Goal: Transaction & Acquisition: Download file/media

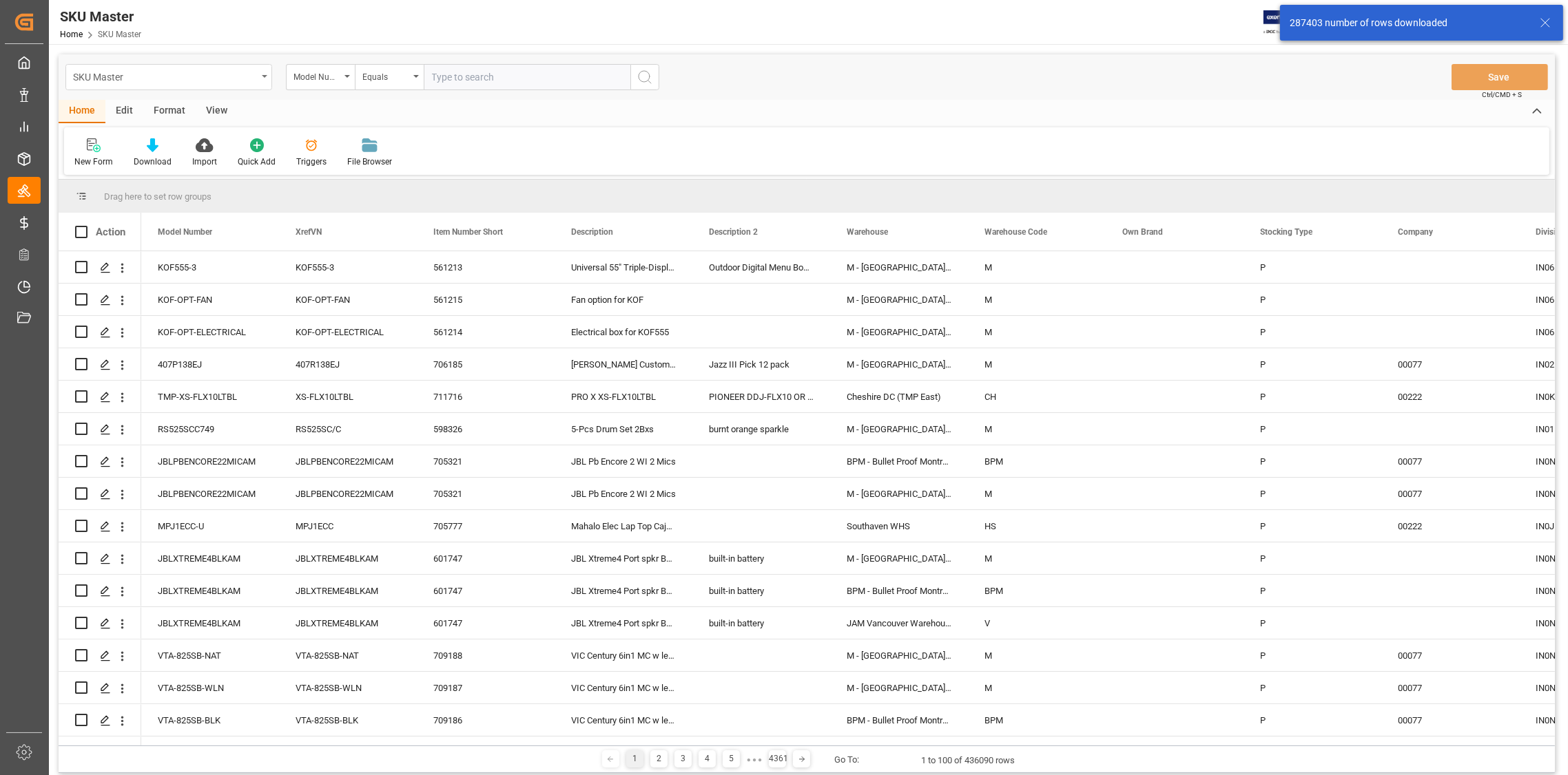
click at [263, 78] on div "SKU Master" at bounding box center [168, 77] width 206 height 26
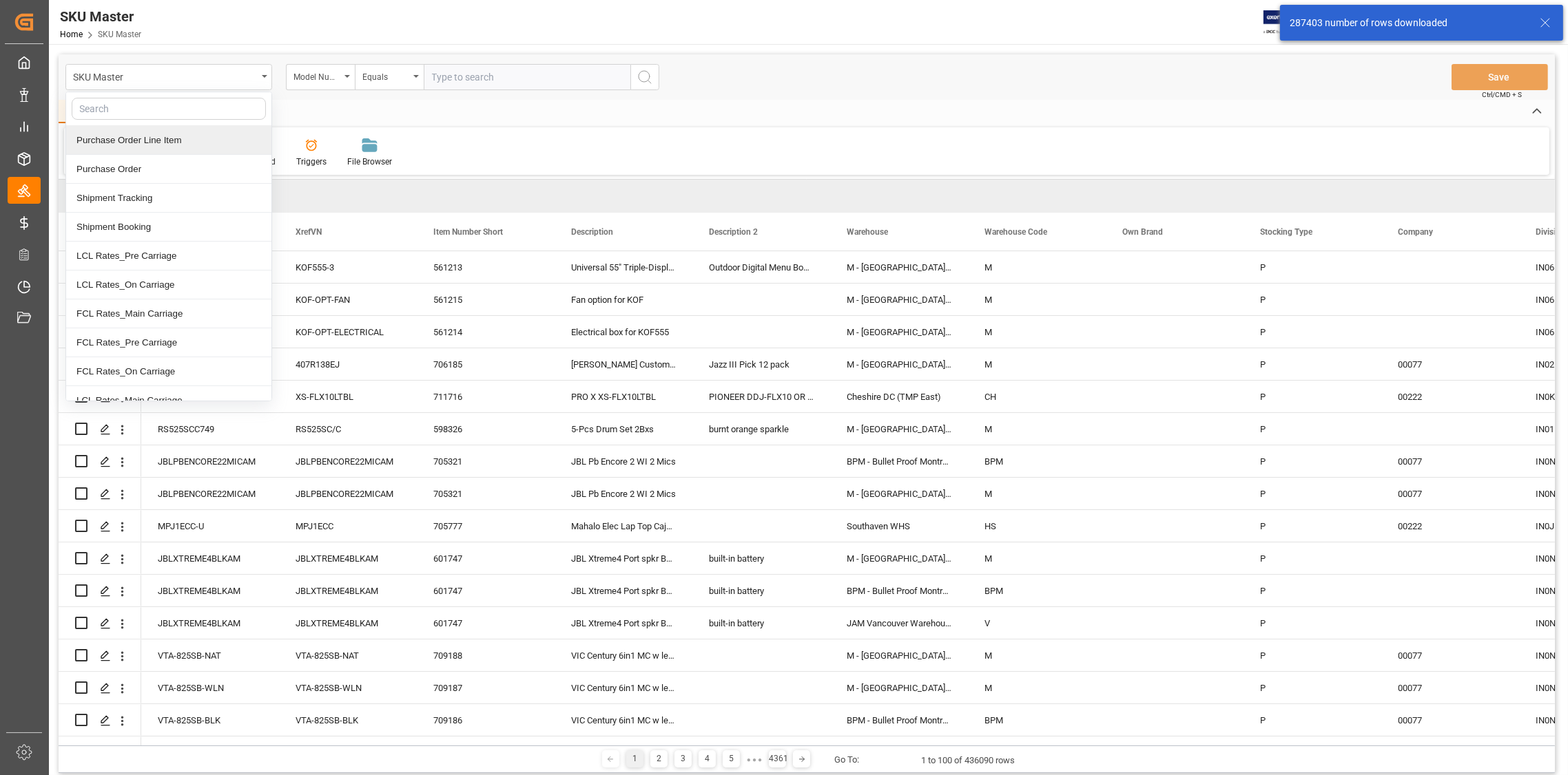
click at [193, 134] on div "Purchase Order Line Item" at bounding box center [169, 140] width 206 height 29
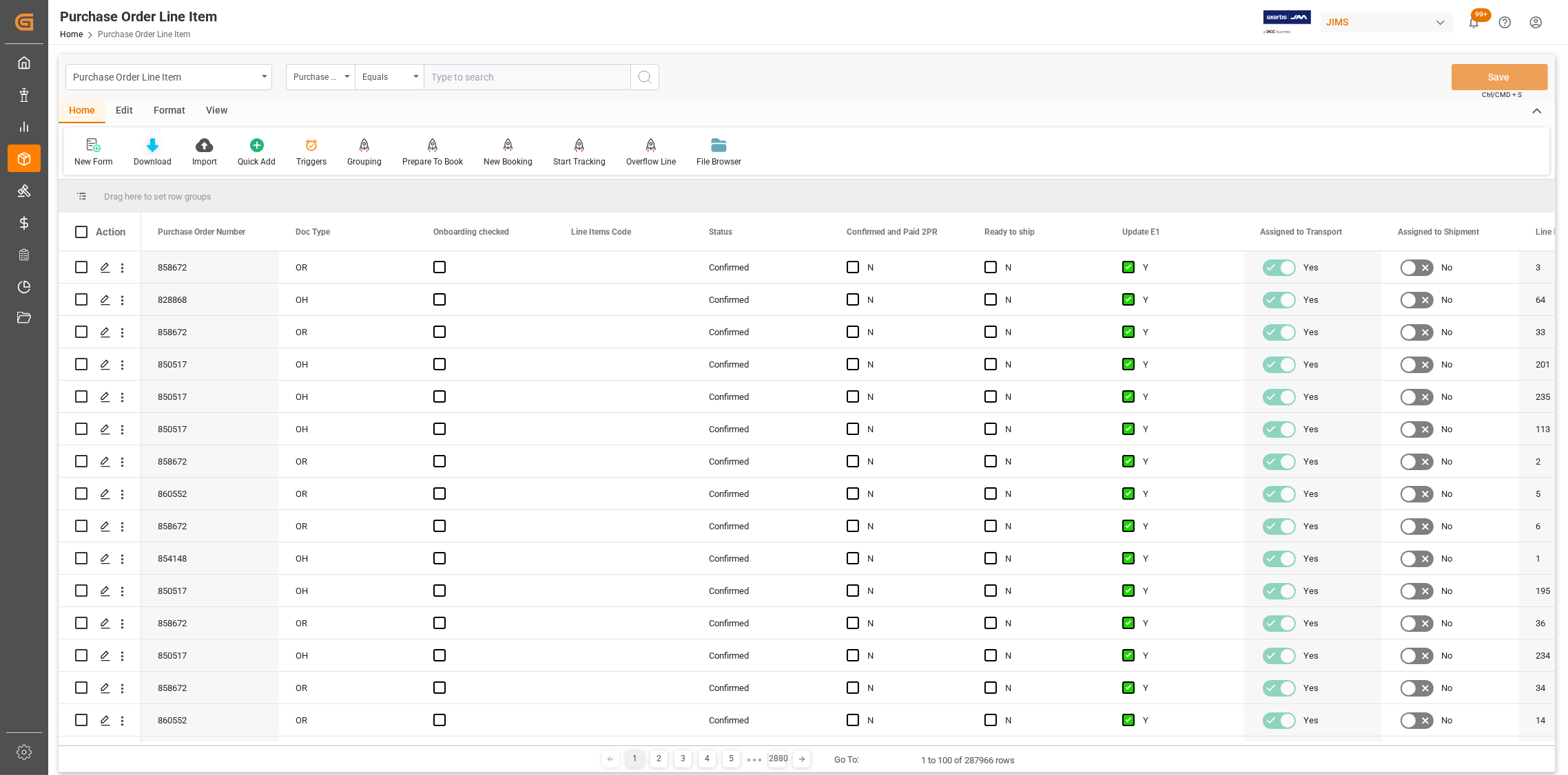
click at [153, 153] on div "Download" at bounding box center [152, 153] width 58 height 30
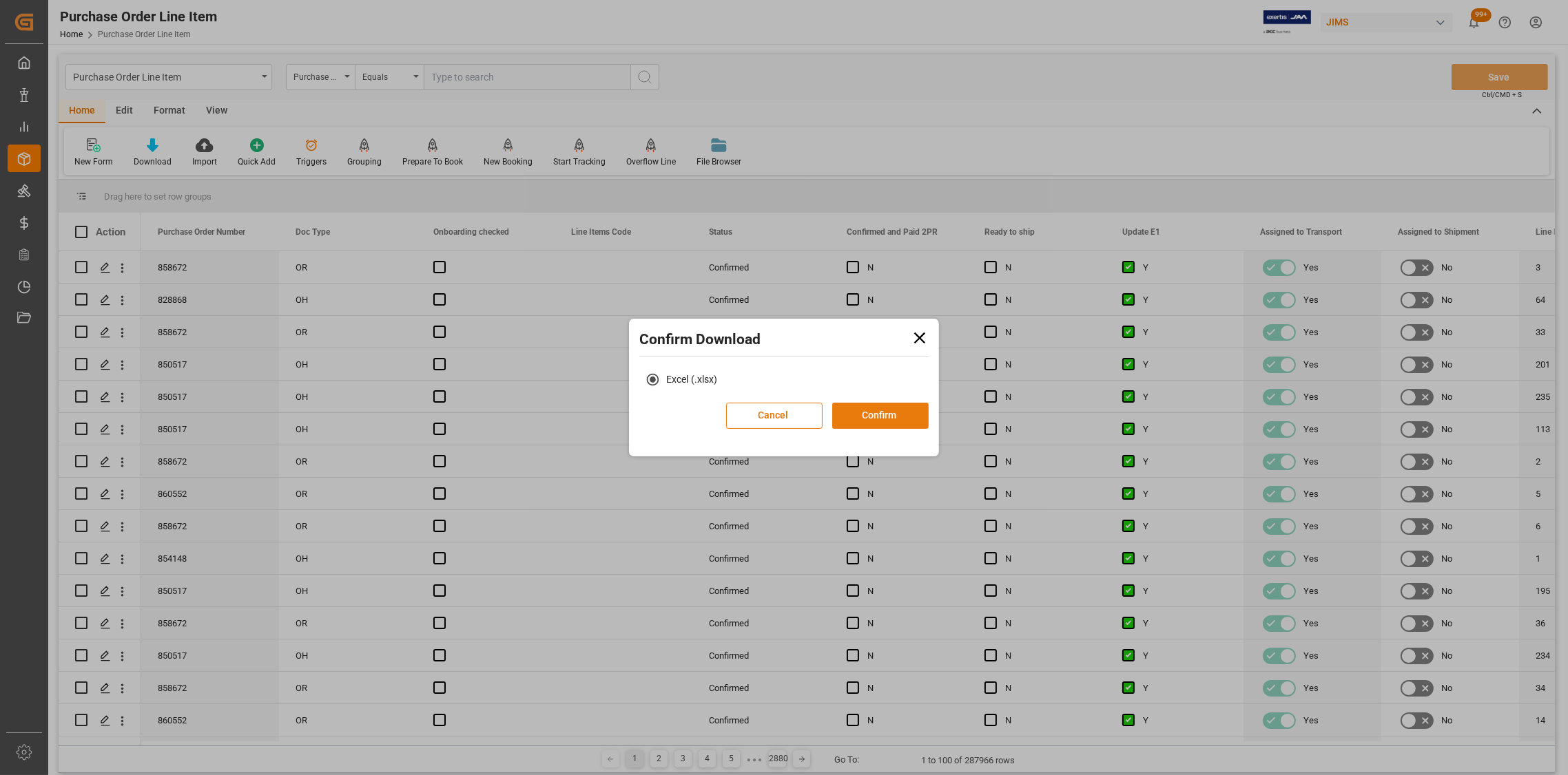
click at [866, 418] on button "Confirm" at bounding box center [881, 416] width 97 height 26
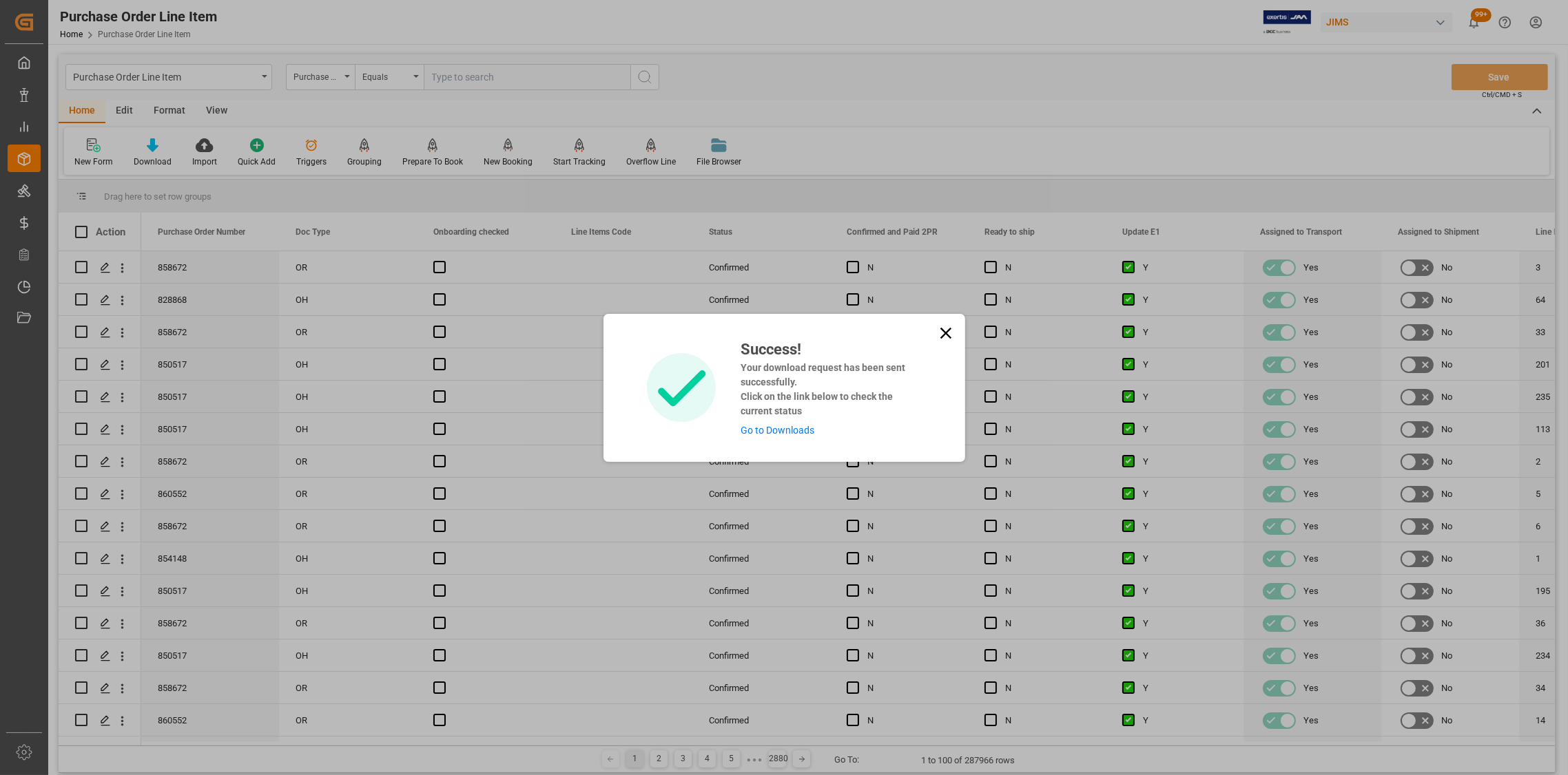
click at [941, 331] on icon at bounding box center [945, 332] width 11 height 11
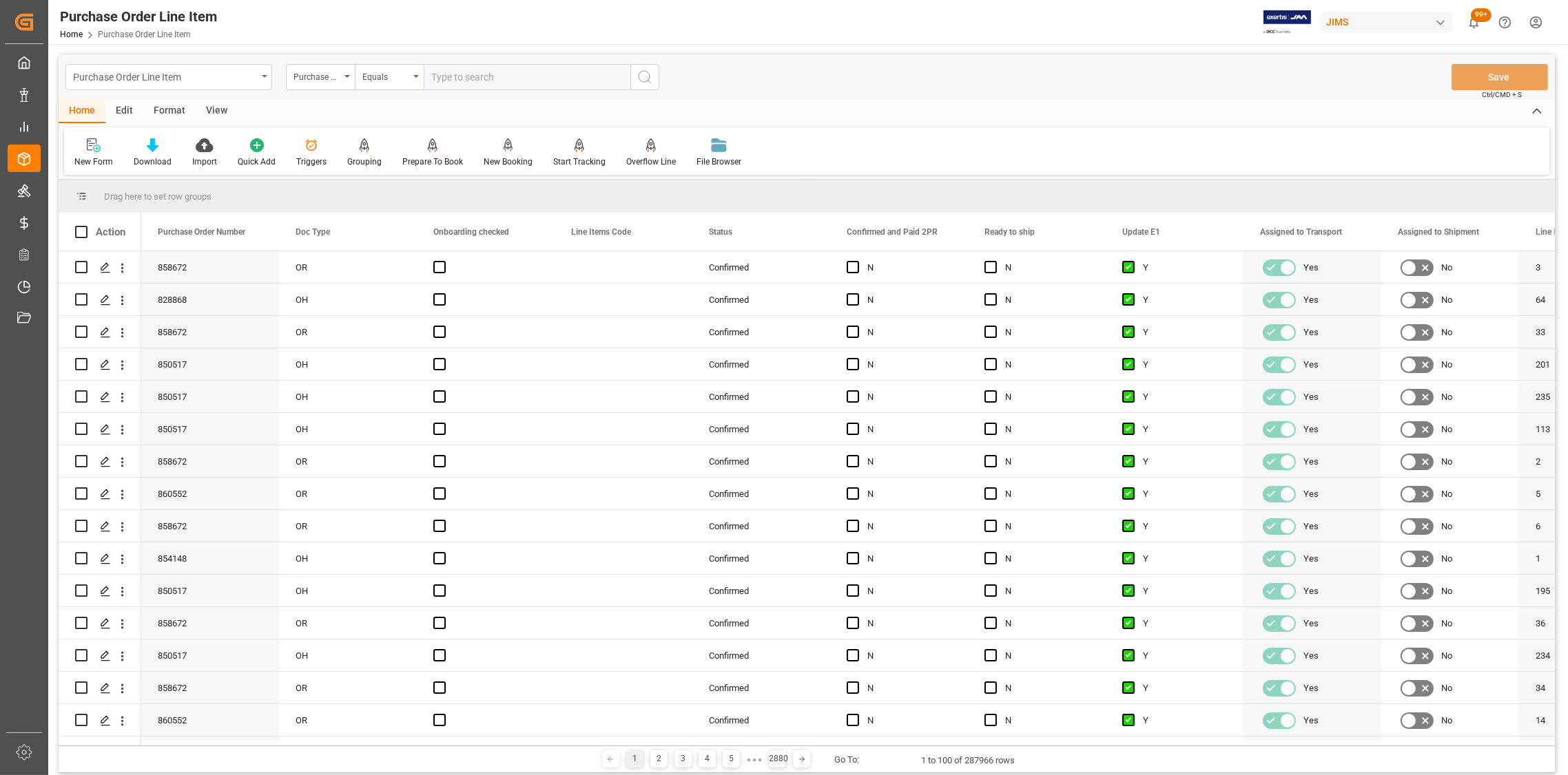
click at [264, 75] on icon "open menu" at bounding box center [264, 76] width 5 height 3
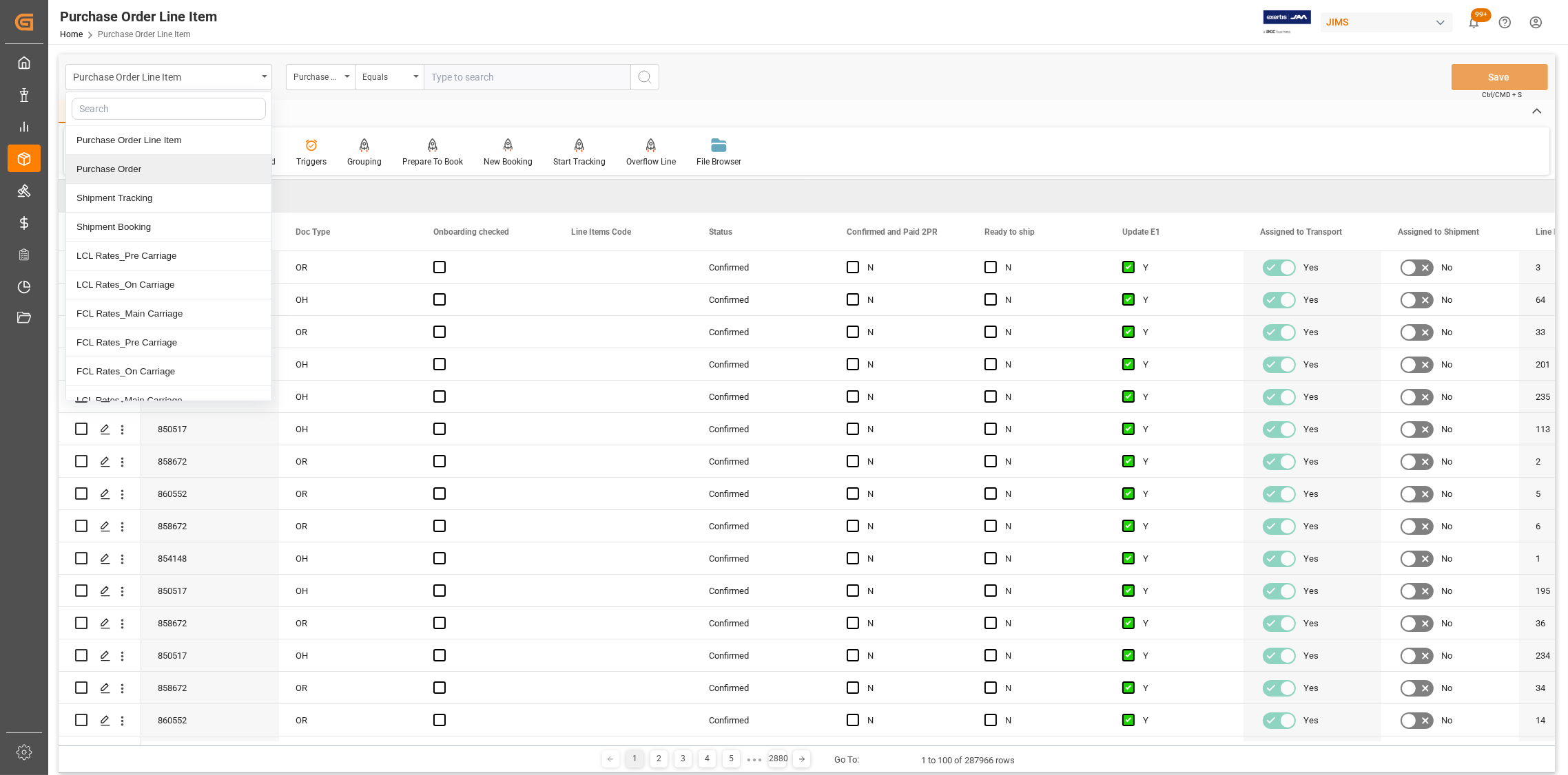
click at [152, 169] on div "Purchase Order" at bounding box center [169, 169] width 206 height 29
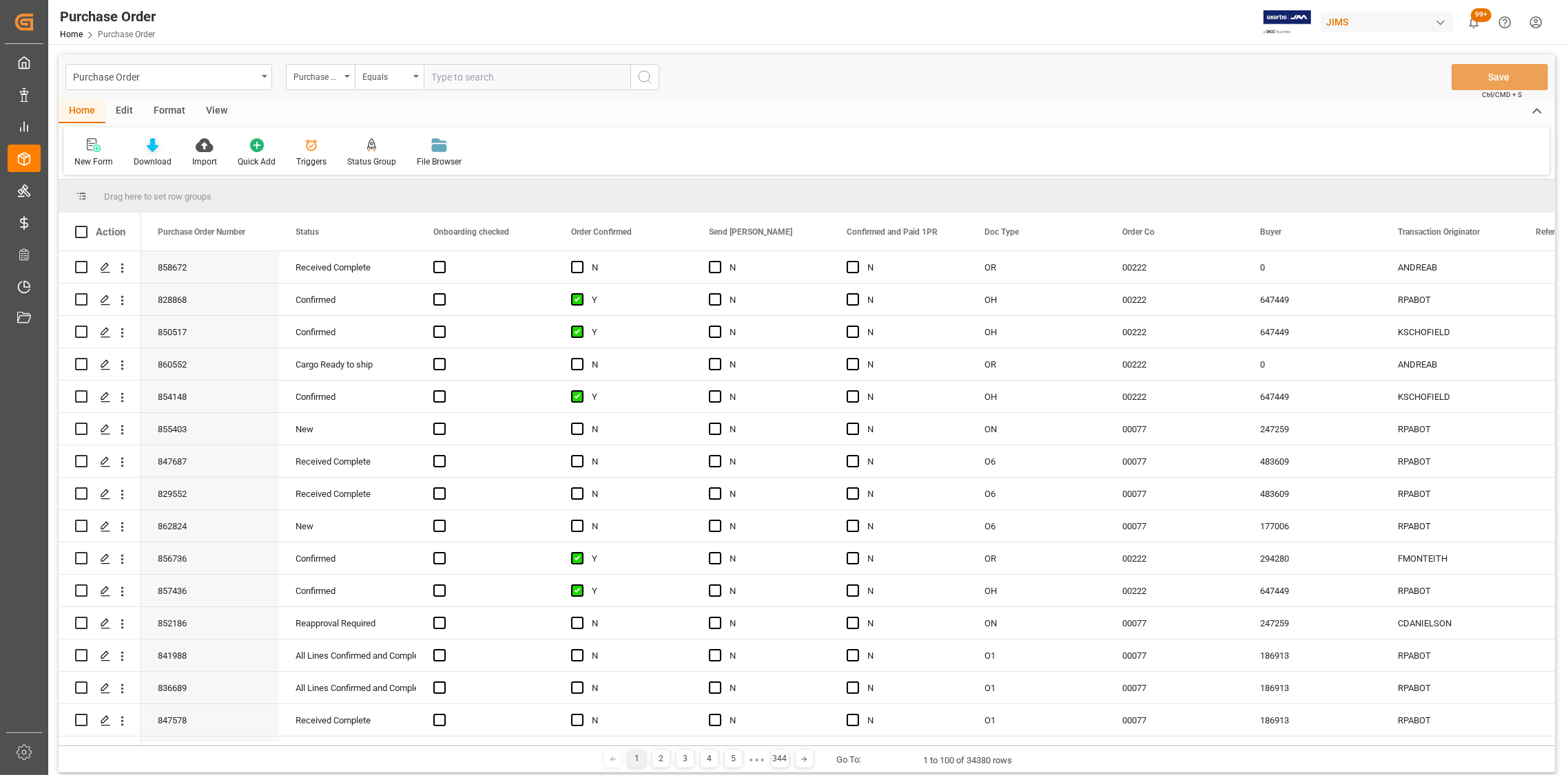
click at [152, 152] on icon at bounding box center [152, 146] width 12 height 14
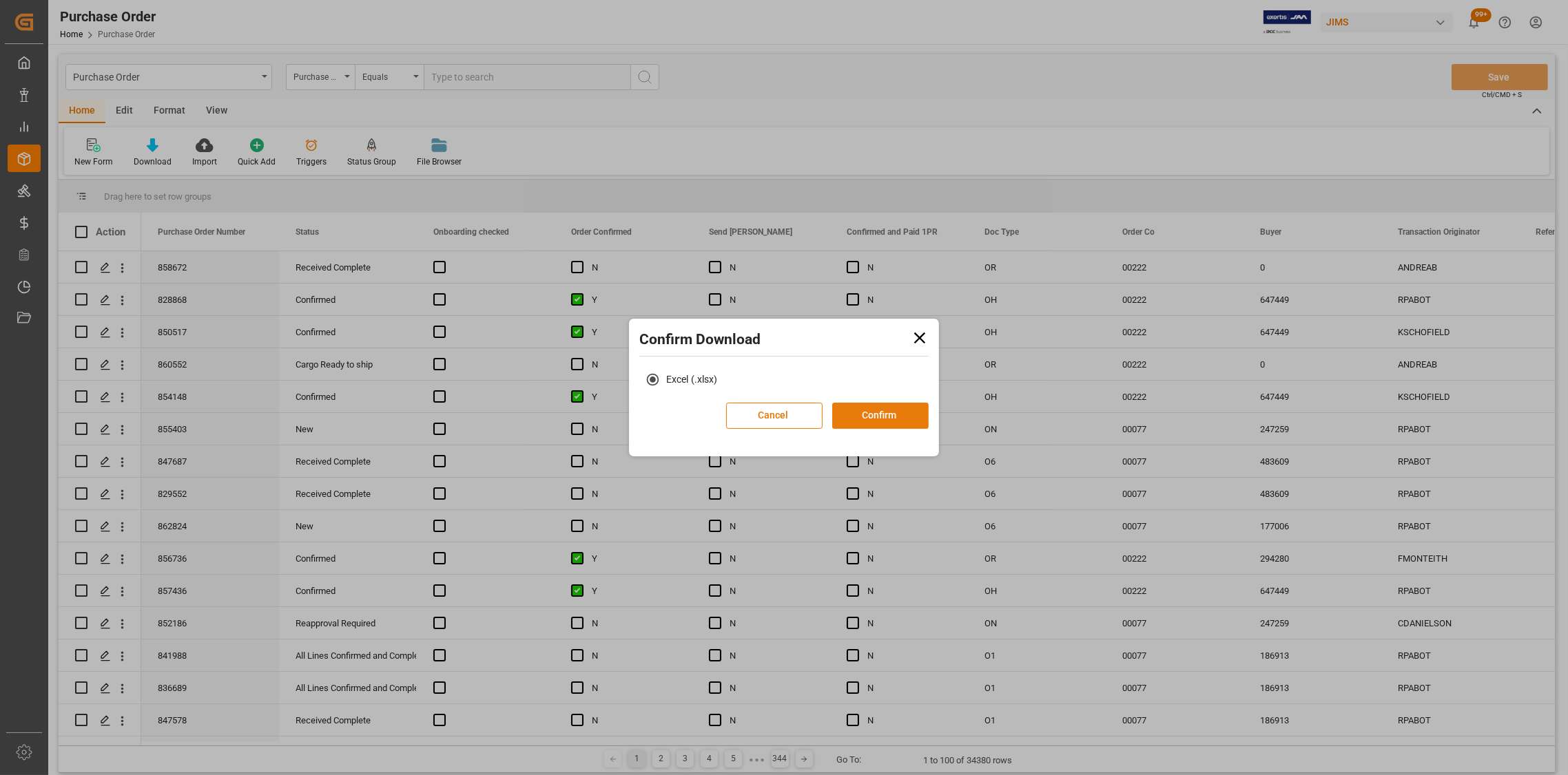
click at [870, 415] on button "Confirm" at bounding box center [881, 416] width 97 height 26
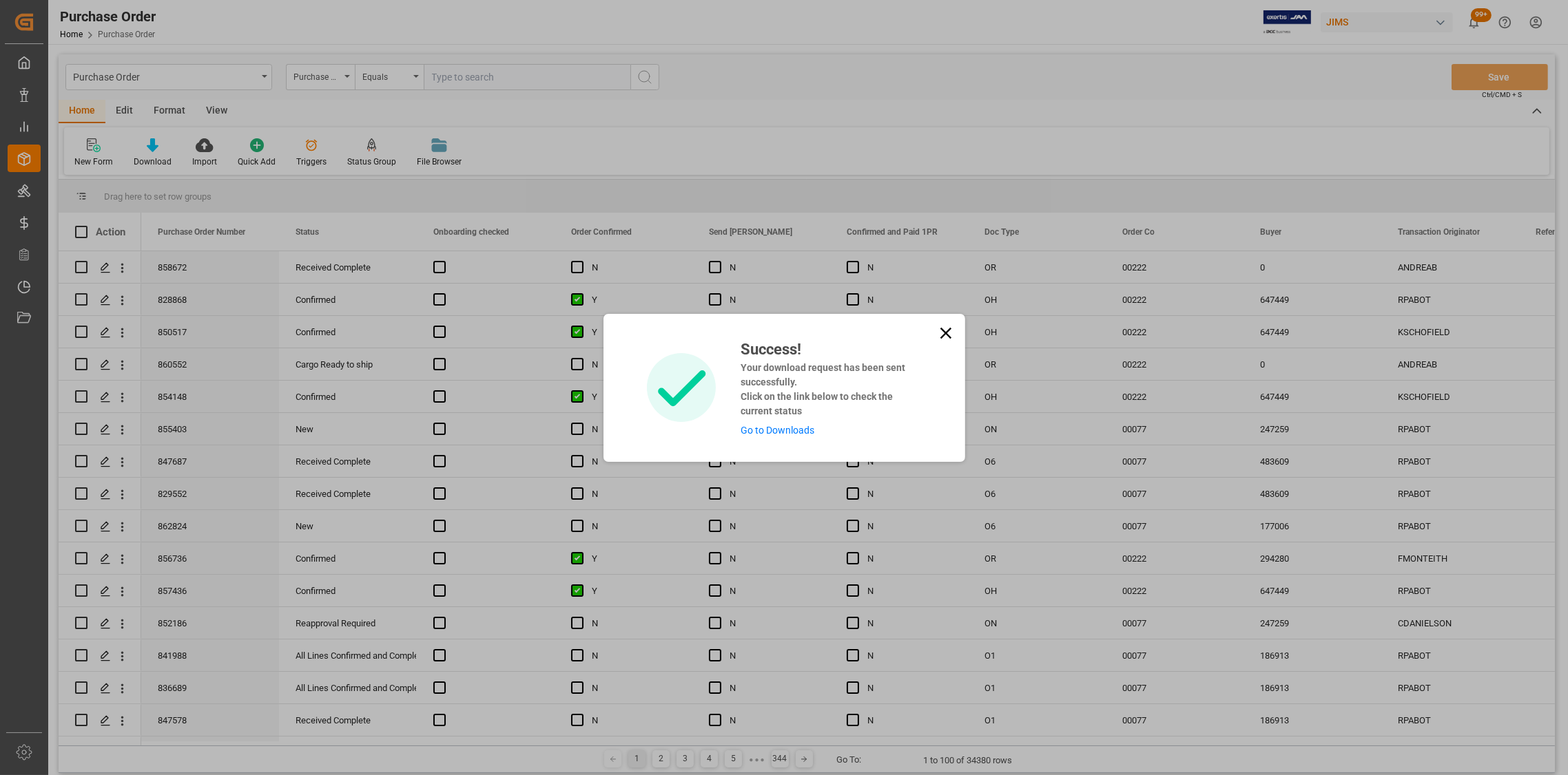
click at [941, 335] on icon at bounding box center [945, 332] width 11 height 11
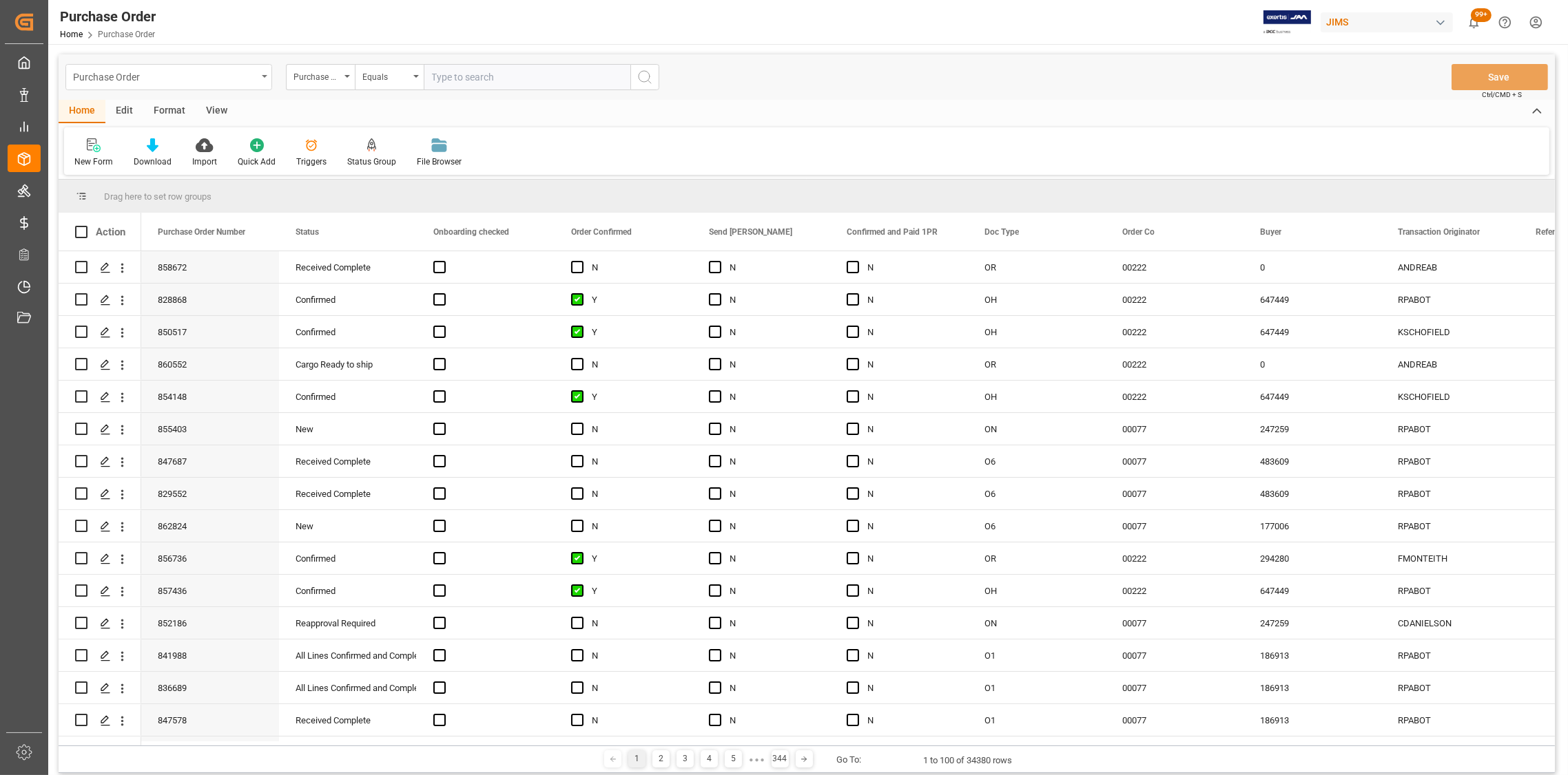
click at [260, 75] on div "Purchase Order" at bounding box center [168, 77] width 206 height 26
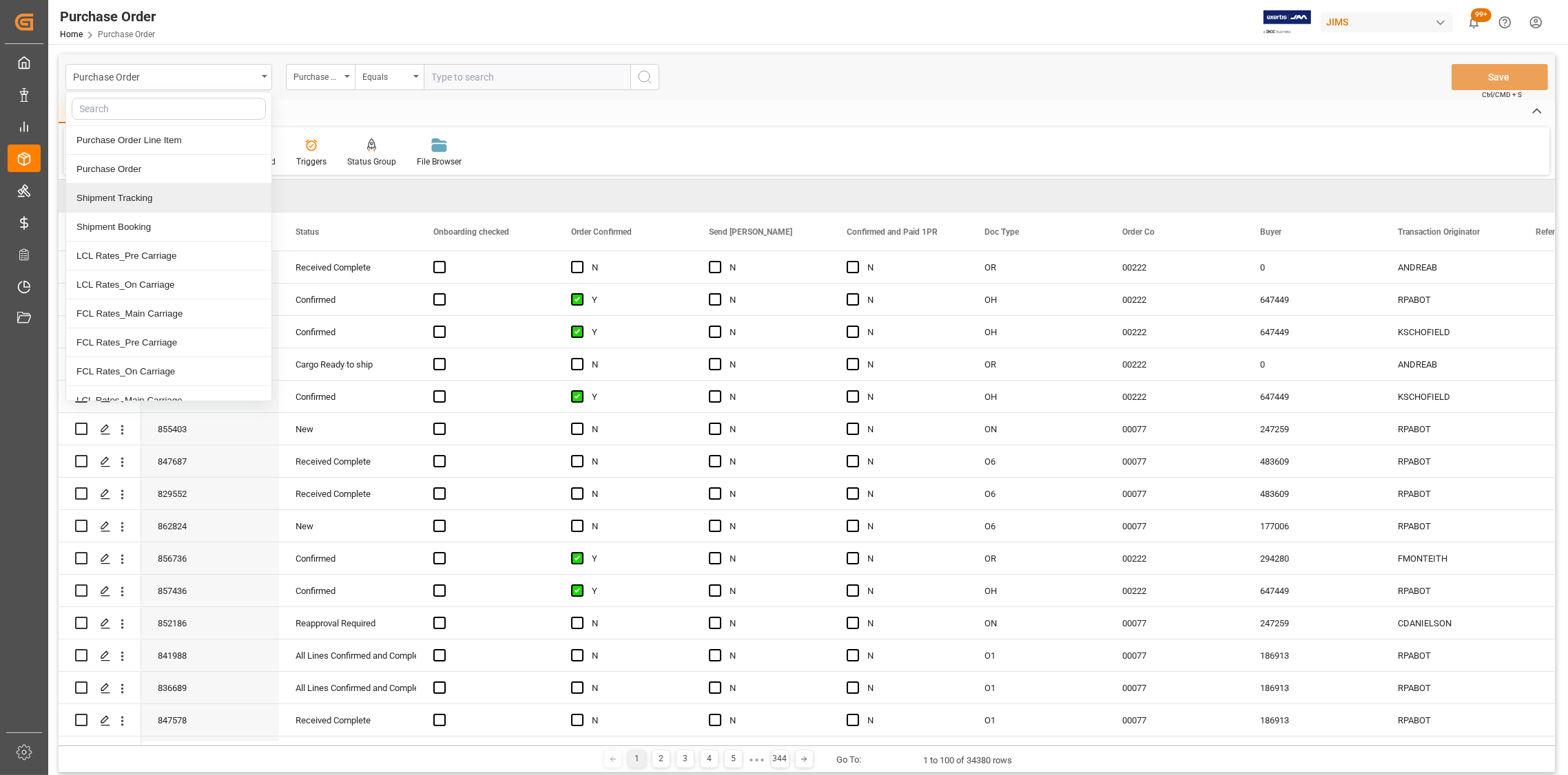
click at [139, 199] on div "Shipment Tracking" at bounding box center [169, 198] width 206 height 29
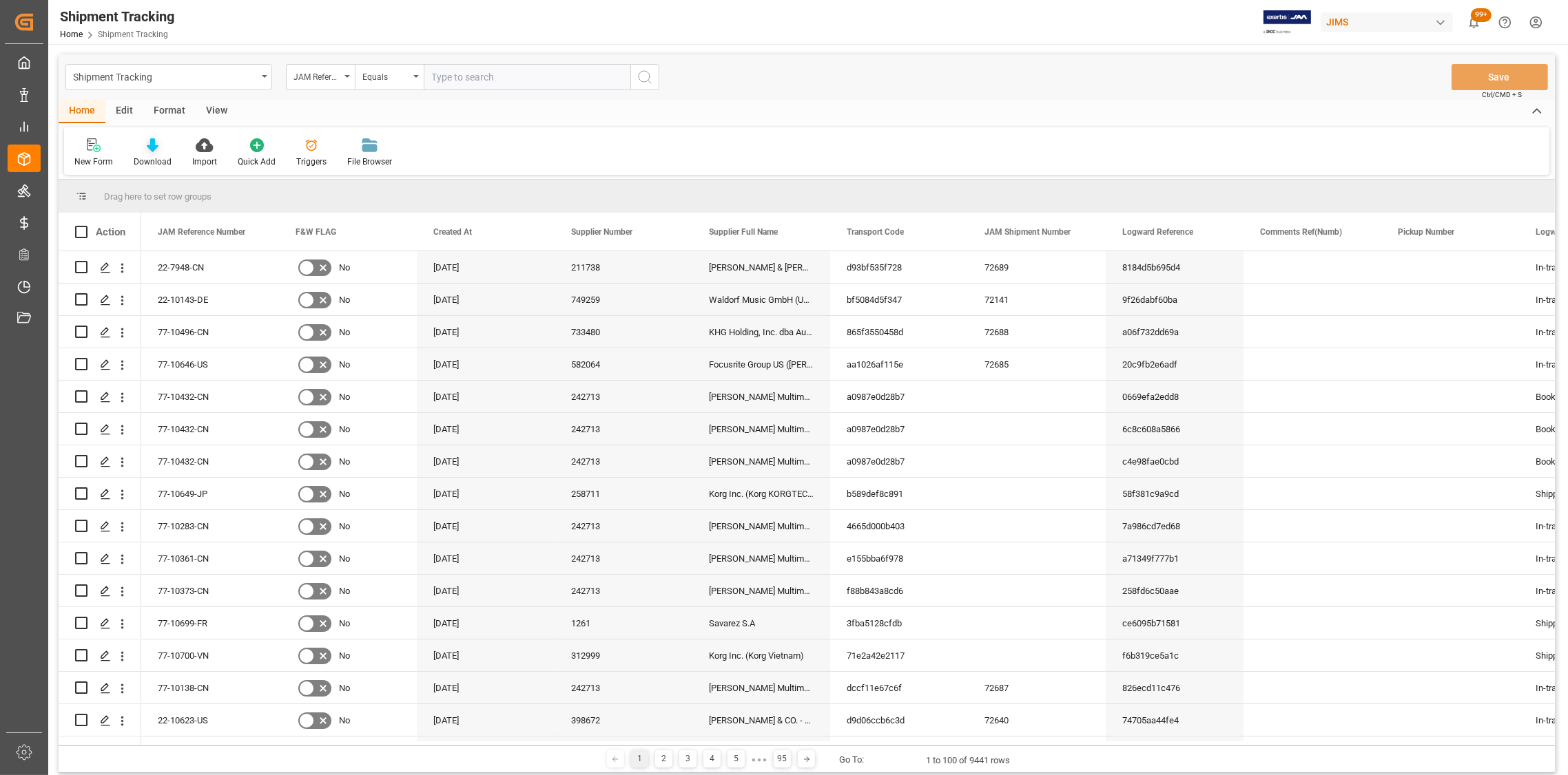
click at [151, 148] on icon at bounding box center [152, 146] width 12 height 14
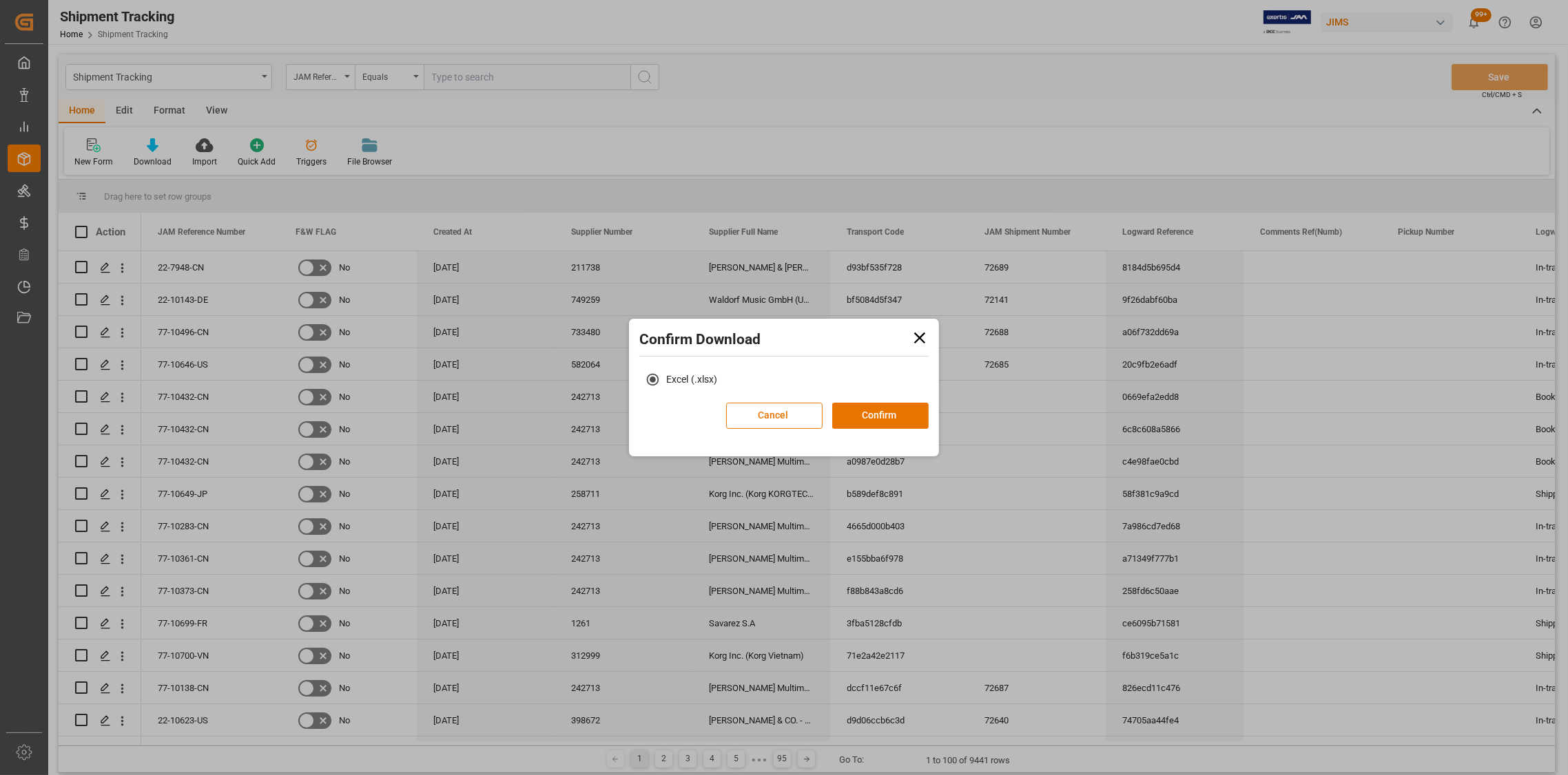
click at [895, 415] on button "Confirm" at bounding box center [881, 416] width 97 height 26
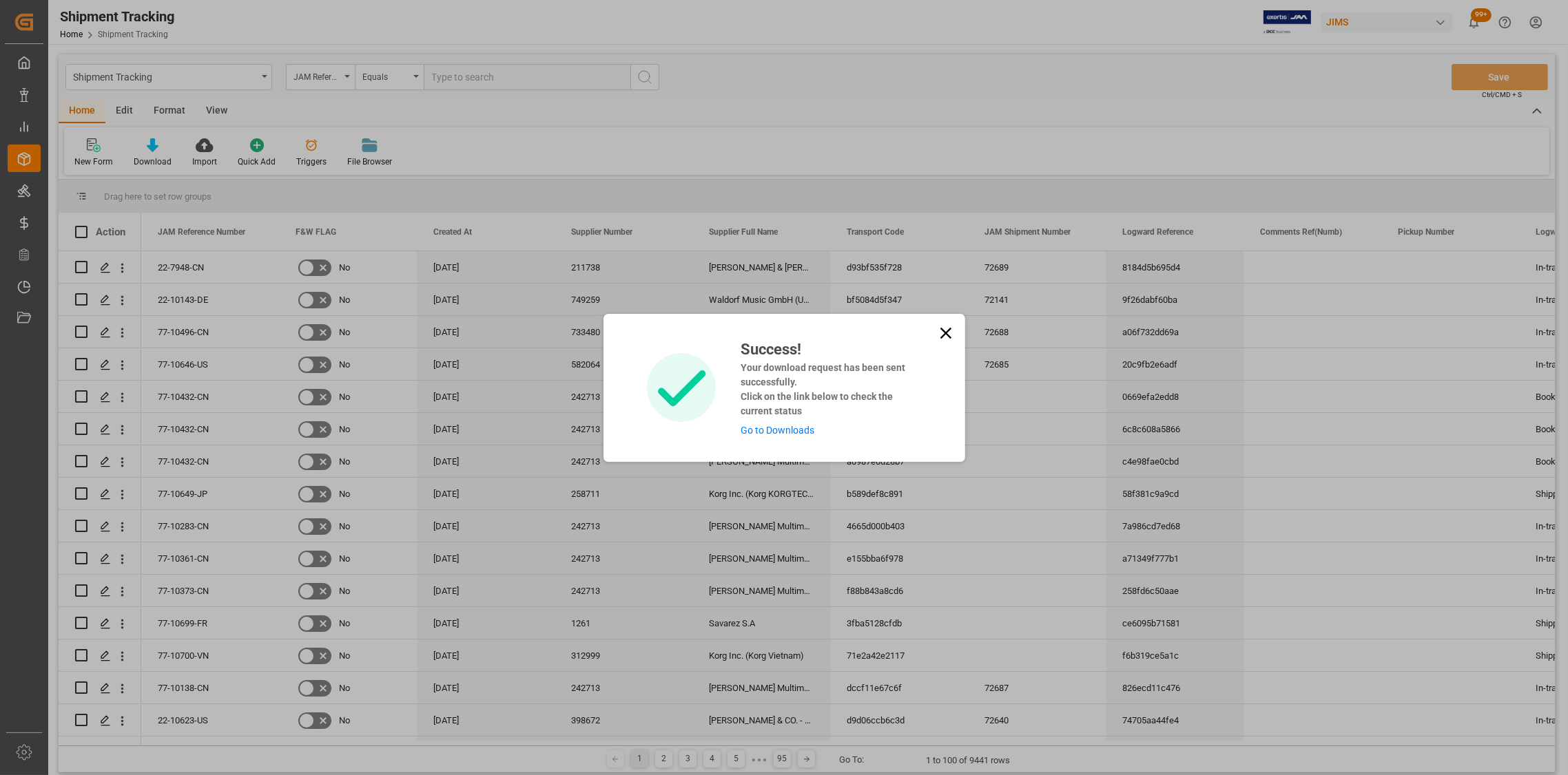
click at [938, 334] on icon at bounding box center [945, 333] width 19 height 19
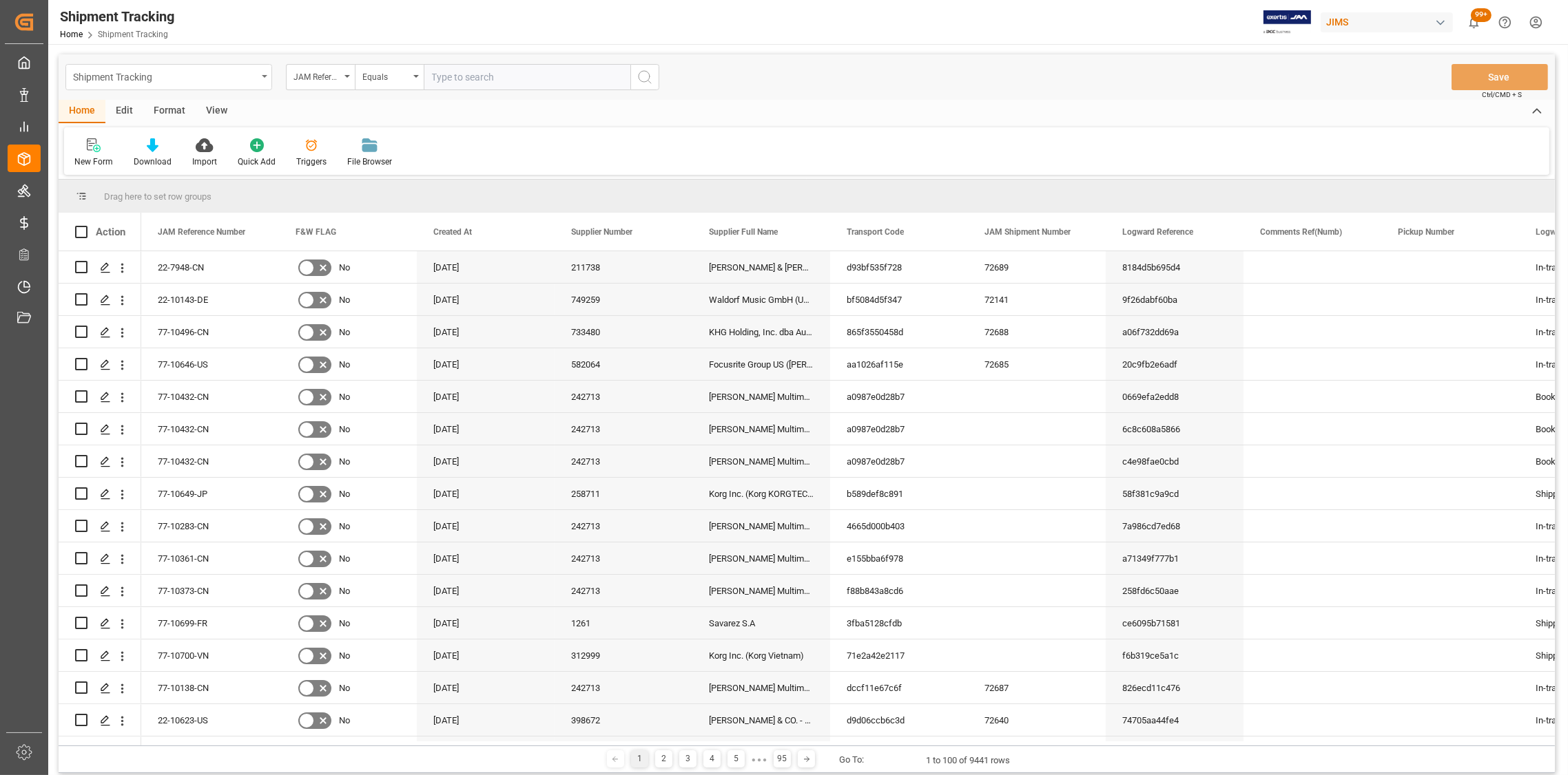
click at [264, 75] on icon "open menu" at bounding box center [264, 76] width 5 height 3
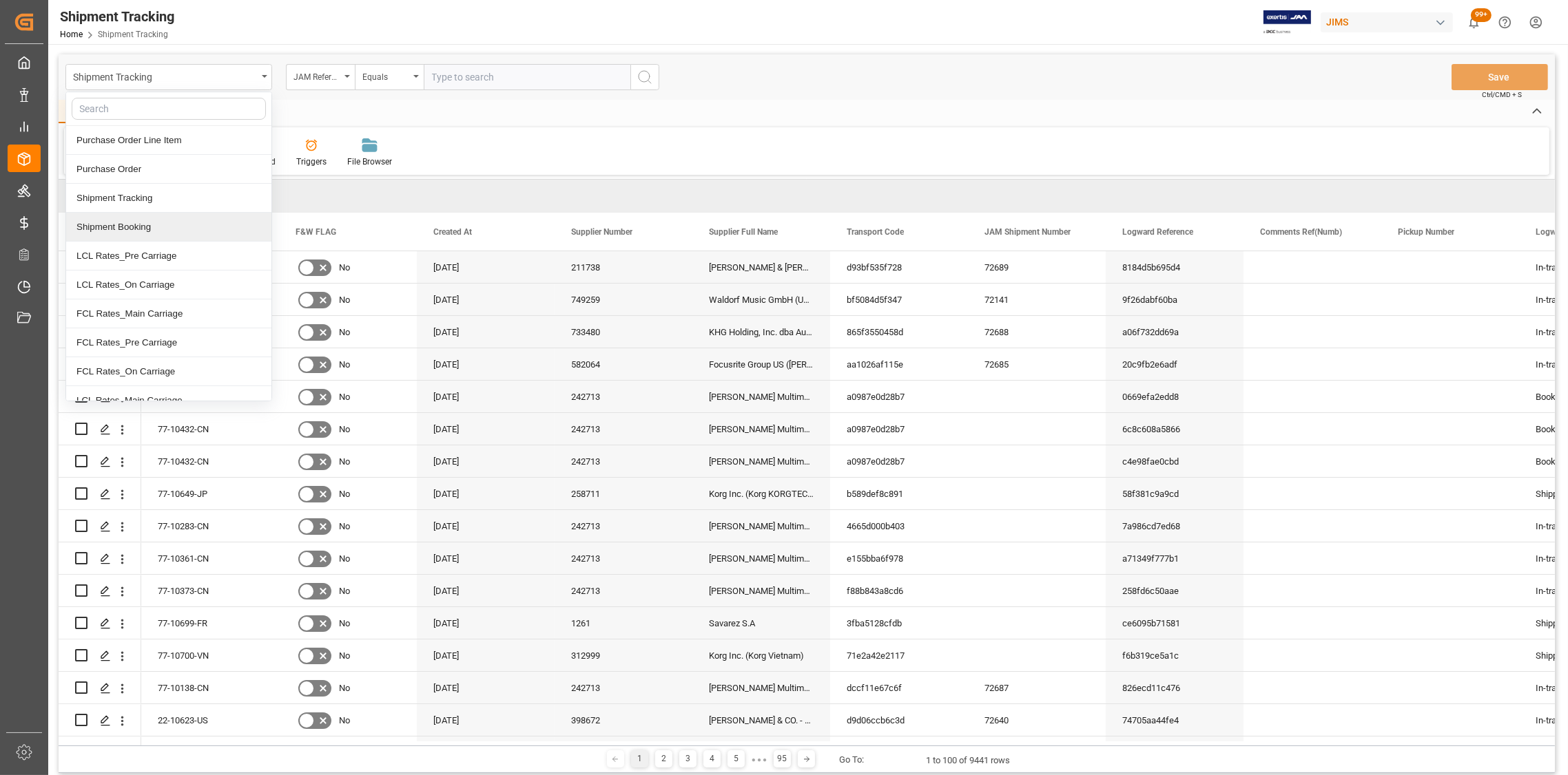
click at [151, 224] on div "Shipment Booking" at bounding box center [169, 226] width 206 height 29
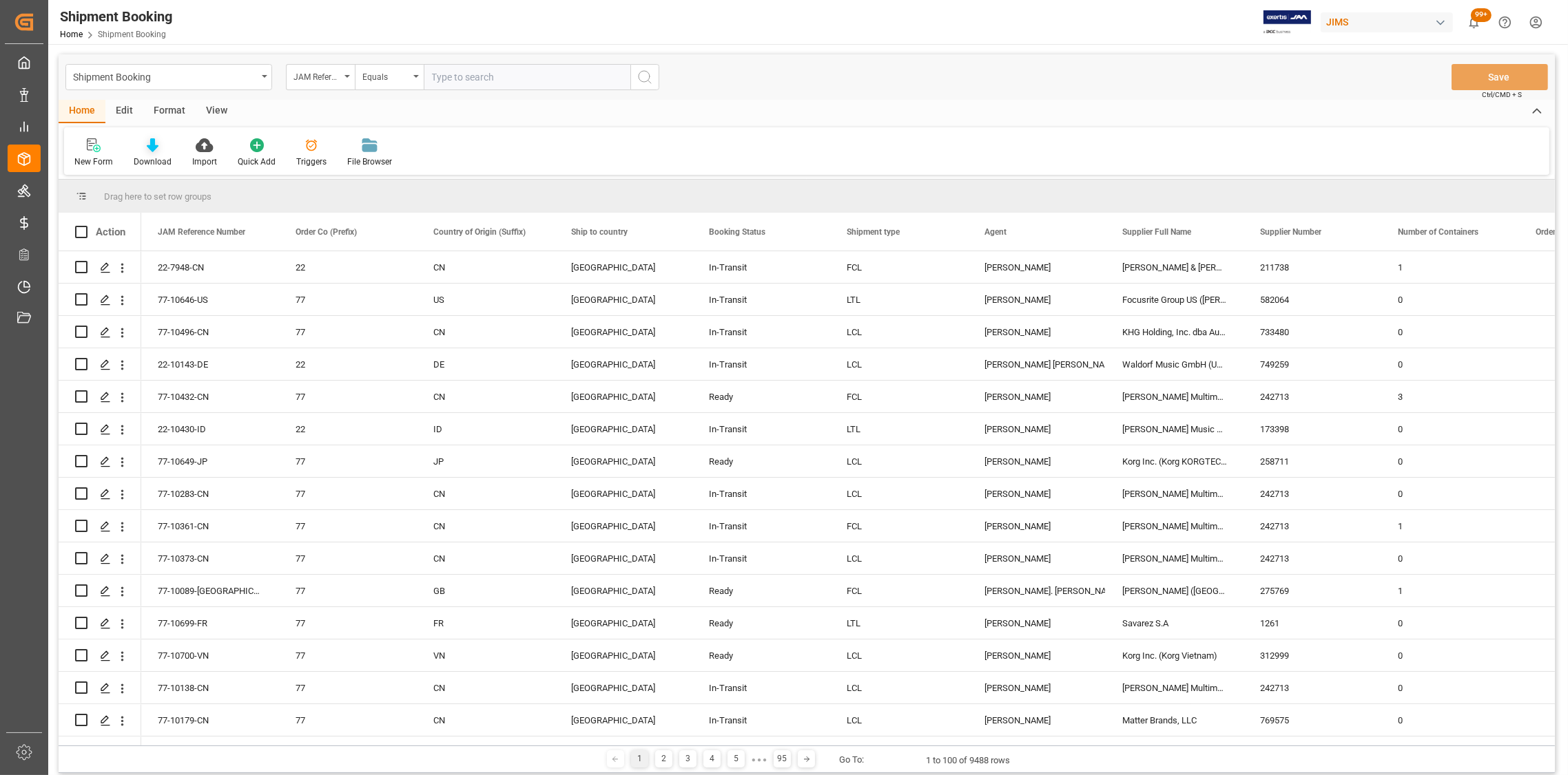
click at [152, 153] on div "Download" at bounding box center [152, 153] width 58 height 30
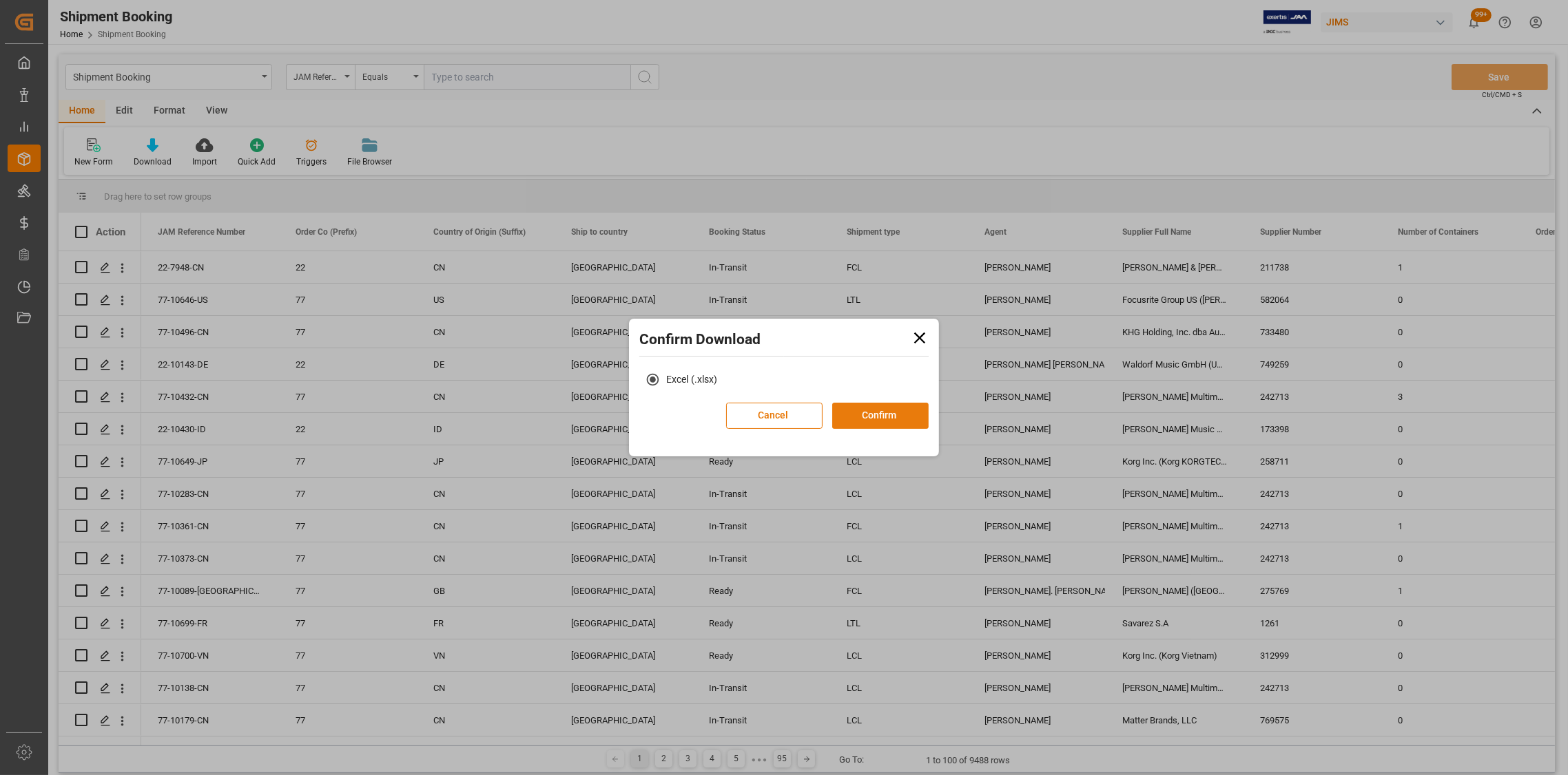
click at [863, 417] on button "Confirm" at bounding box center [881, 416] width 97 height 26
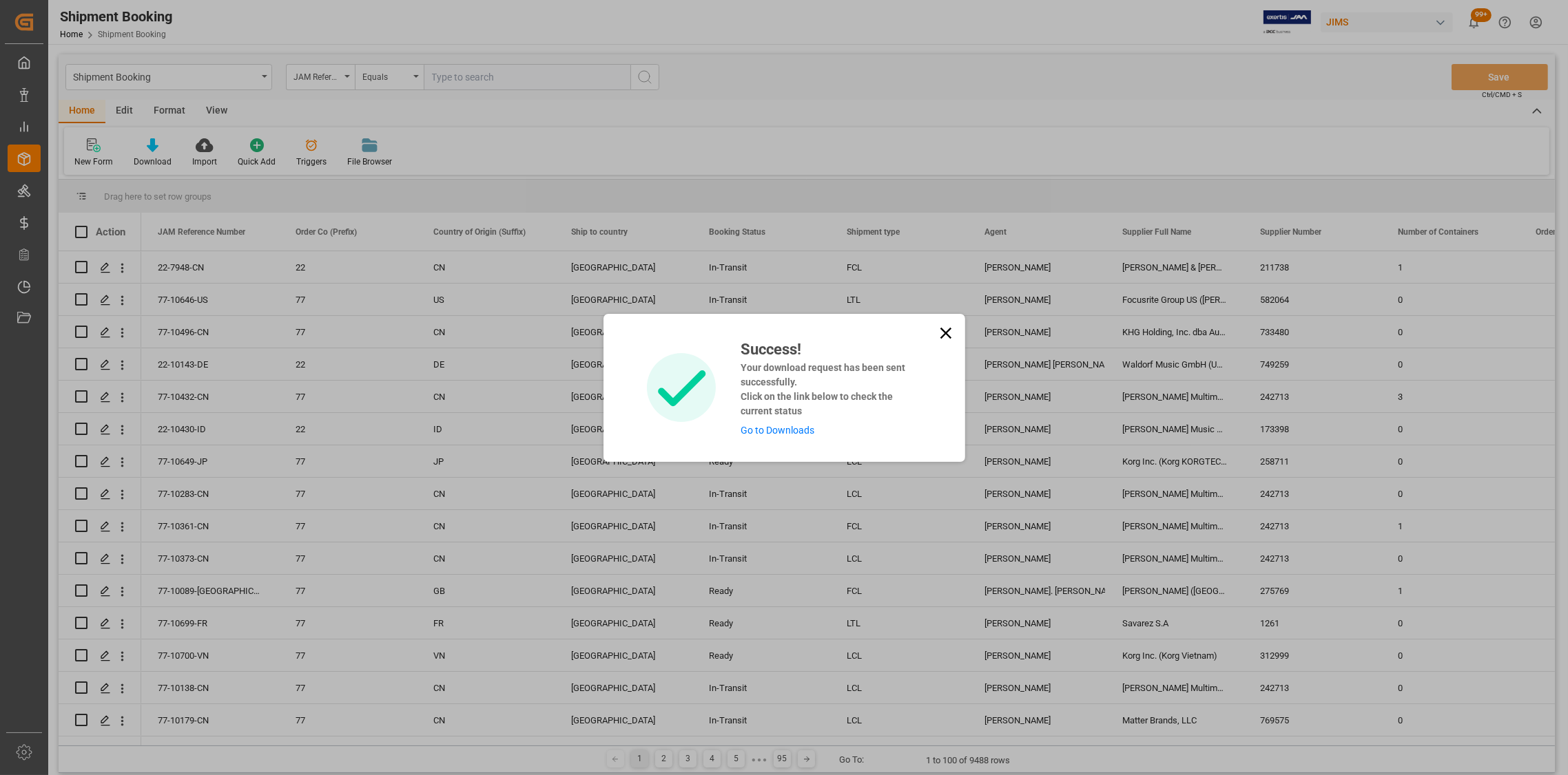
click at [945, 331] on icon at bounding box center [945, 333] width 19 height 19
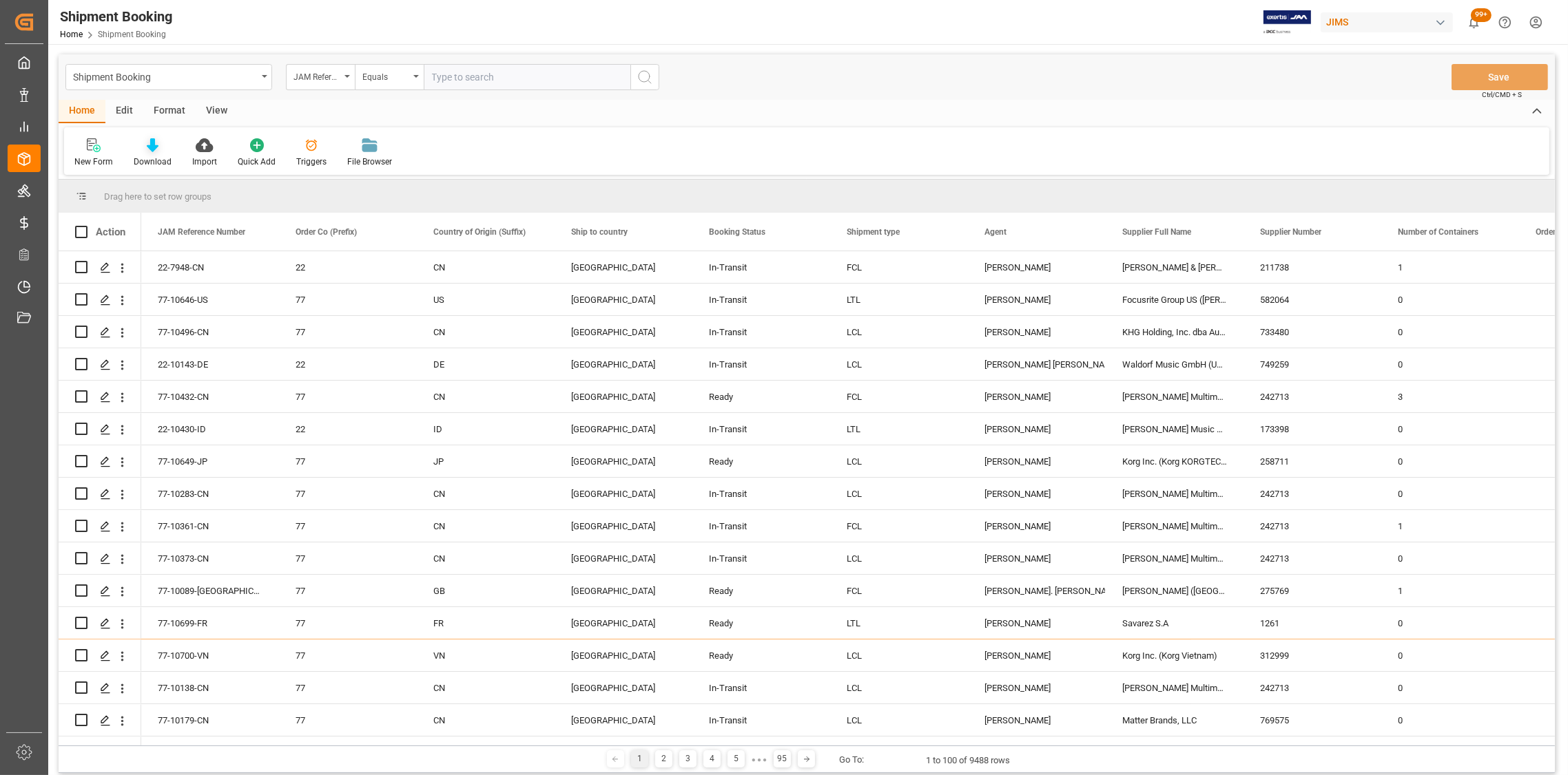
click at [151, 142] on icon at bounding box center [152, 146] width 12 height 14
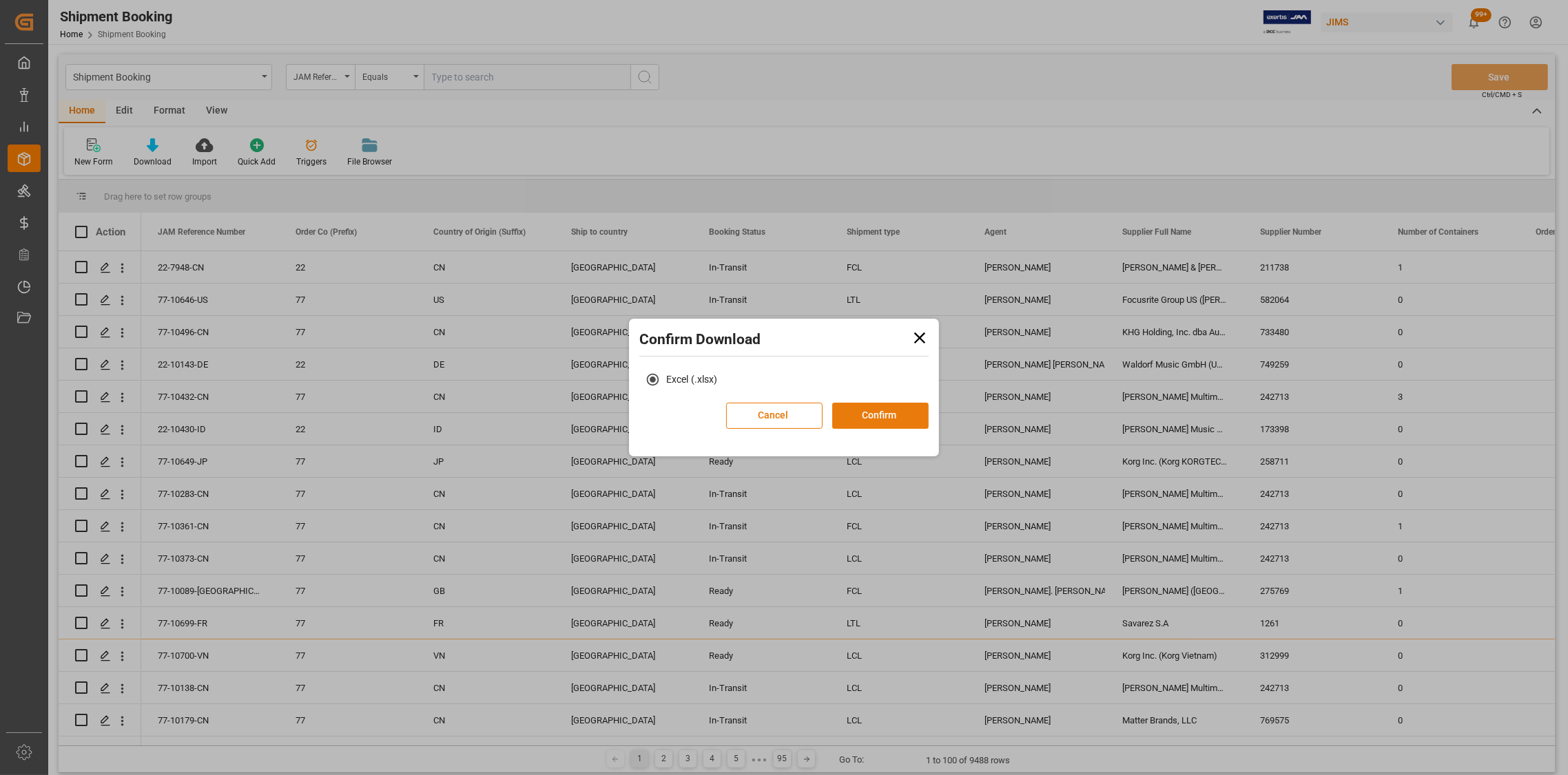
click at [867, 419] on button "Confirm" at bounding box center [881, 416] width 97 height 26
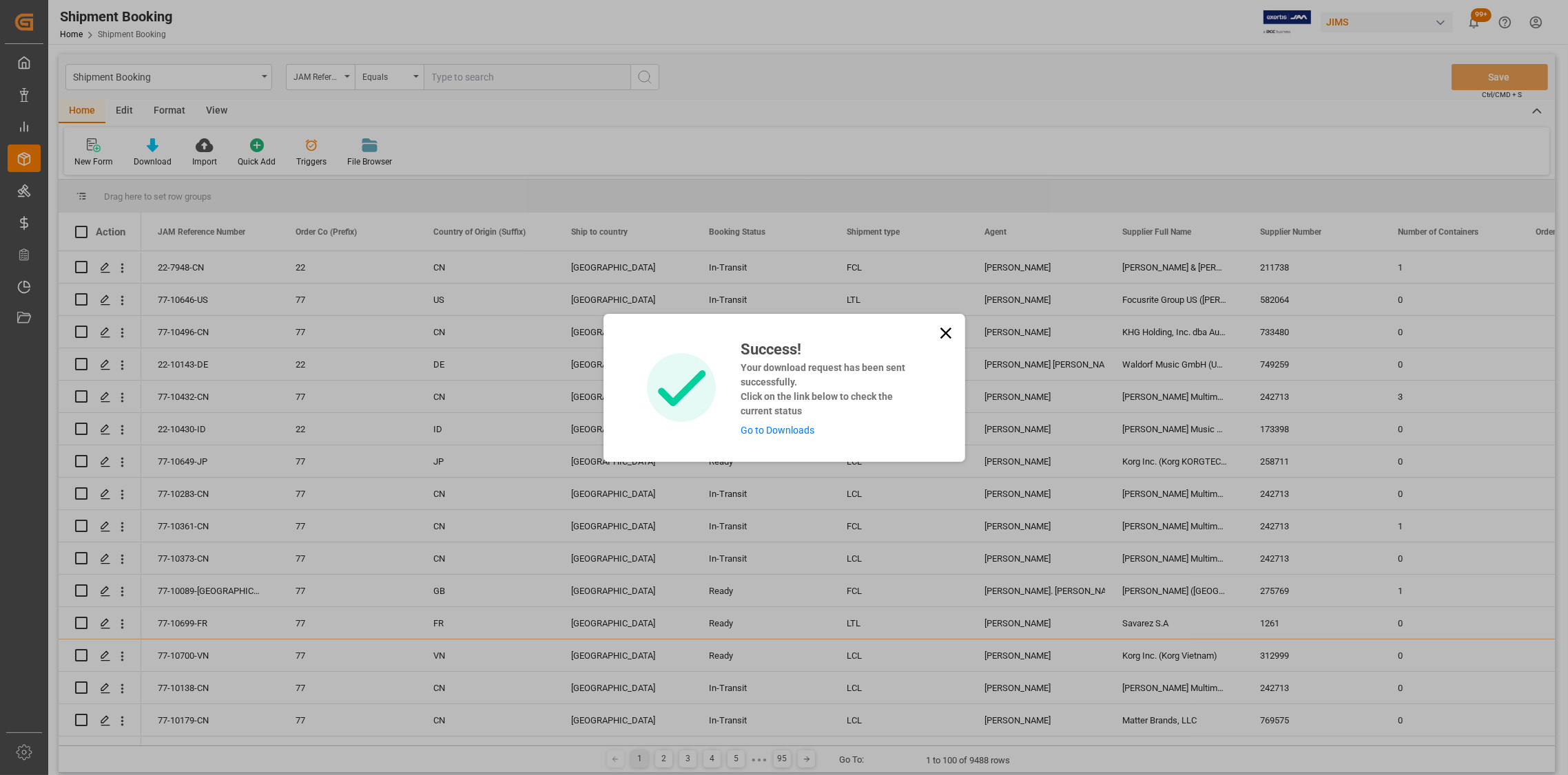
click at [749, 435] on link "Go to Downloads" at bounding box center [777, 430] width 74 height 11
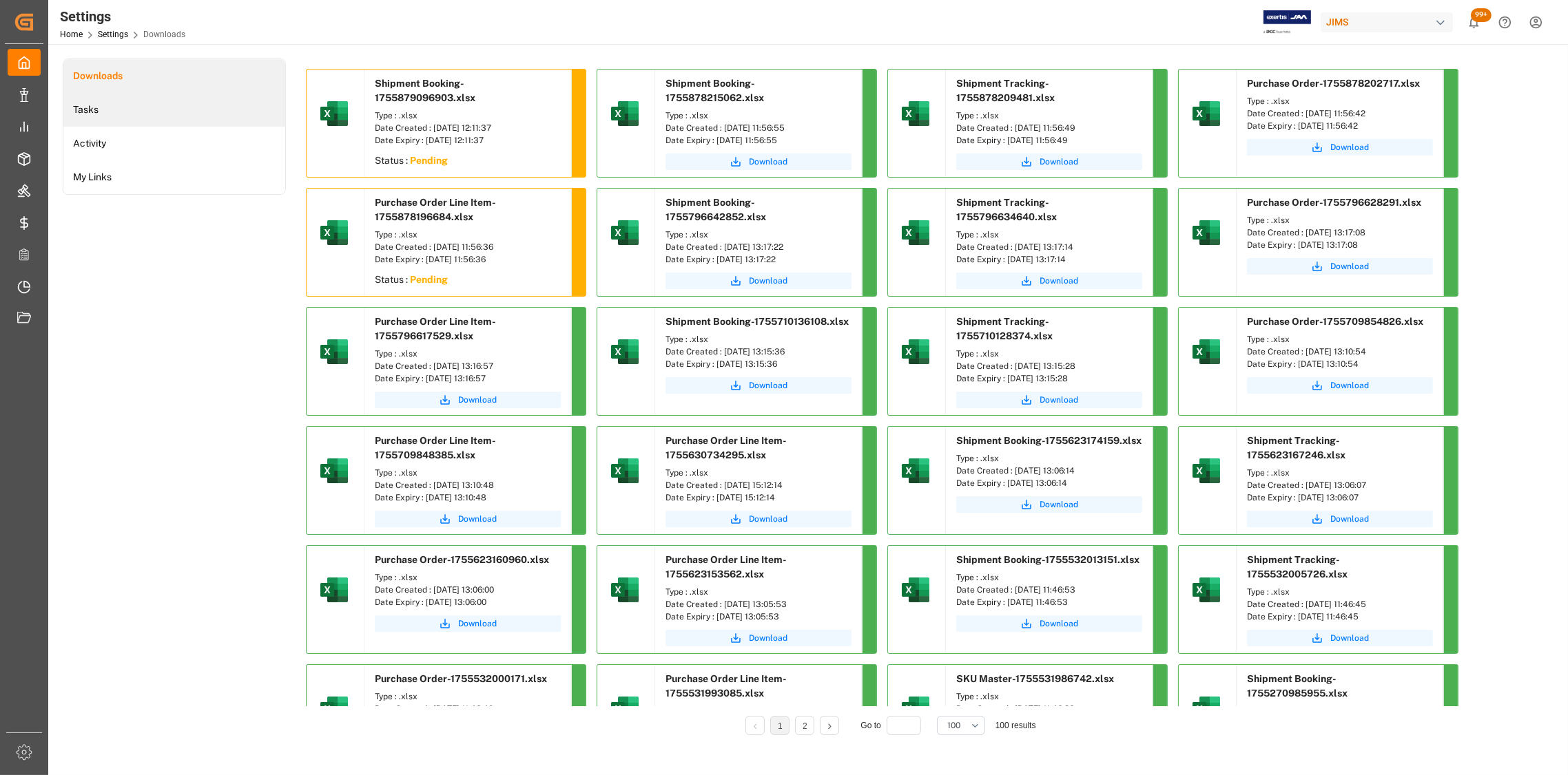
click at [98, 107] on li "Tasks" at bounding box center [174, 109] width 222 height 33
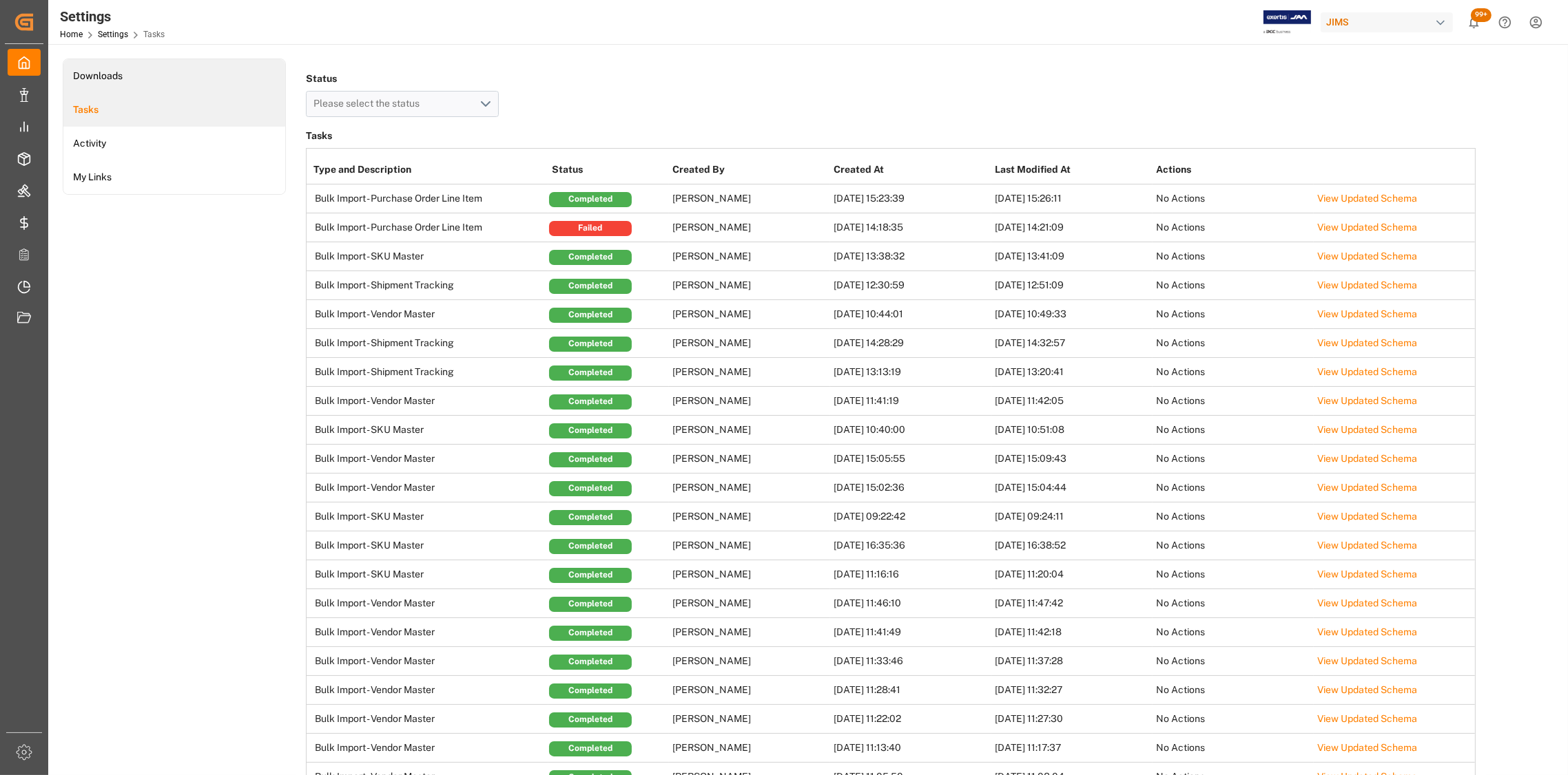
click at [108, 74] on li "Downloads" at bounding box center [174, 75] width 222 height 33
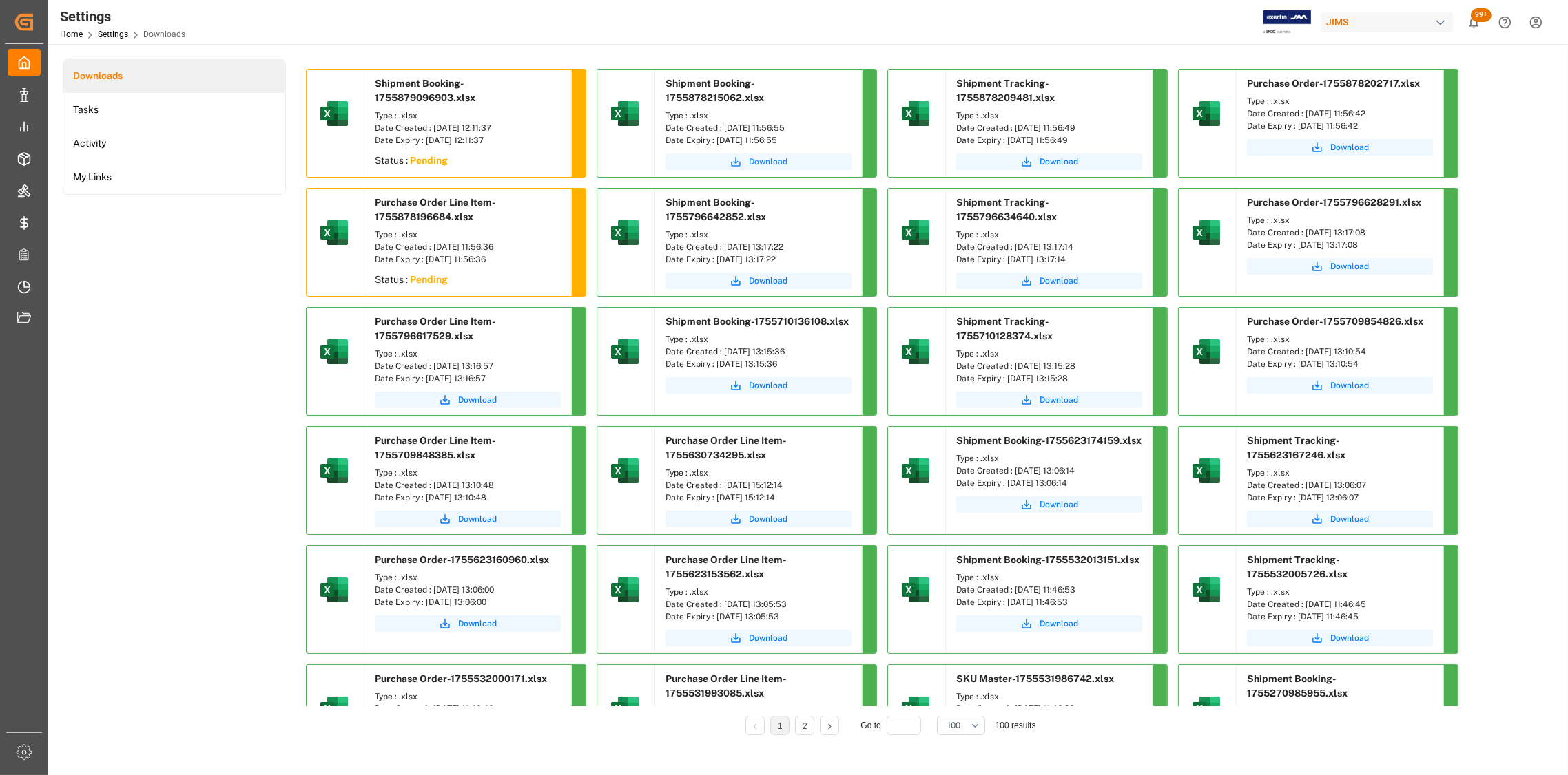
click at [766, 162] on span "Download" at bounding box center [768, 162] width 39 height 12
click at [1055, 163] on span "Download" at bounding box center [1059, 162] width 39 height 12
click at [1355, 146] on span "Download" at bounding box center [1349, 147] width 39 height 12
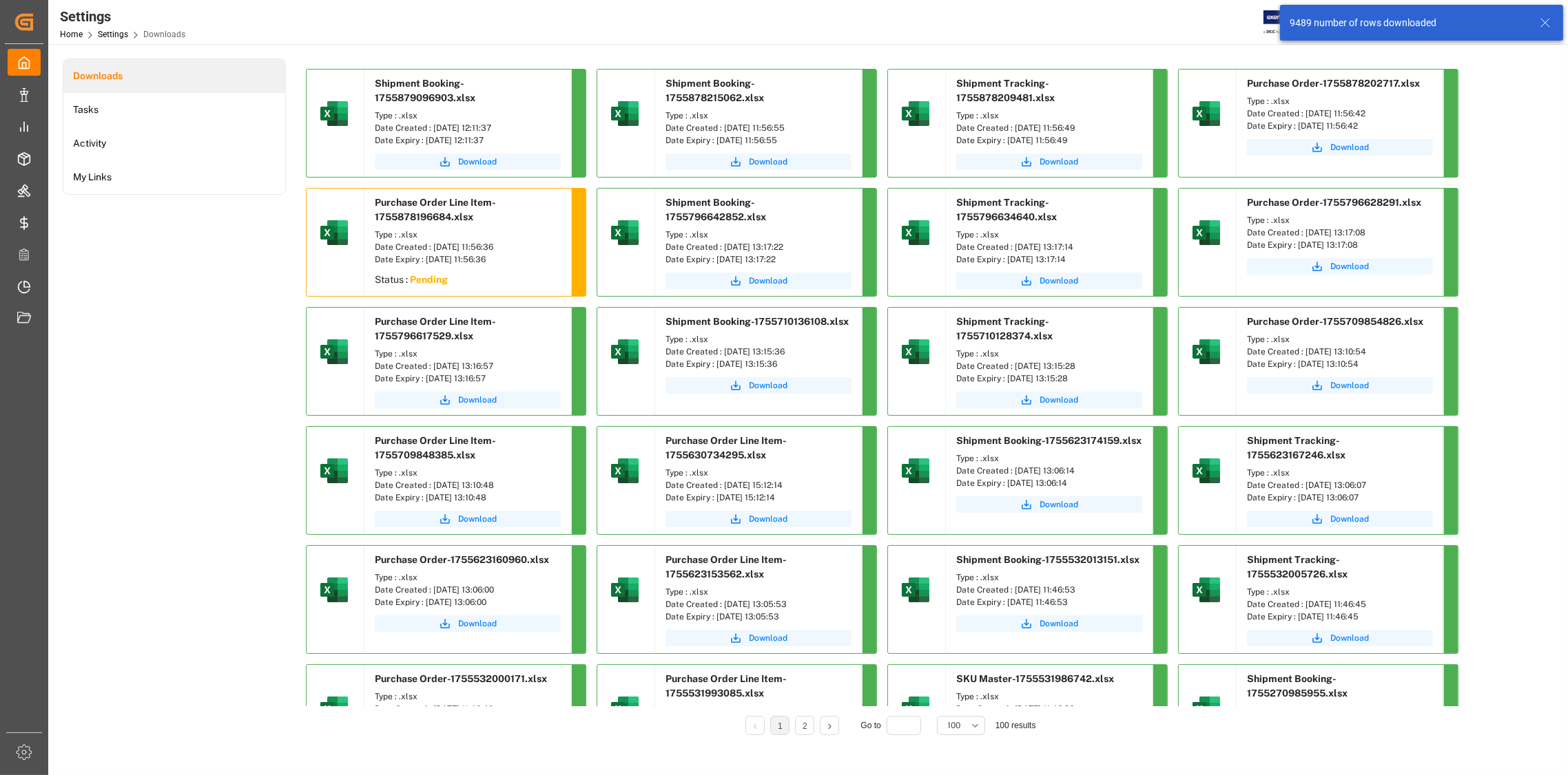
drag, startPoint x: 805, startPoint y: 125, endPoint x: 722, endPoint y: 130, distance: 83.2
click at [722, 130] on div "Date Created : [DATE] 11:56:55" at bounding box center [758, 128] width 186 height 12
copy div "[DATE] 11:56:55"
drag, startPoint x: 1097, startPoint y: 126, endPoint x: 1013, endPoint y: 129, distance: 84.1
click at [1013, 129] on div "Date Created : [DATE] 11:56:49" at bounding box center [1049, 128] width 186 height 12
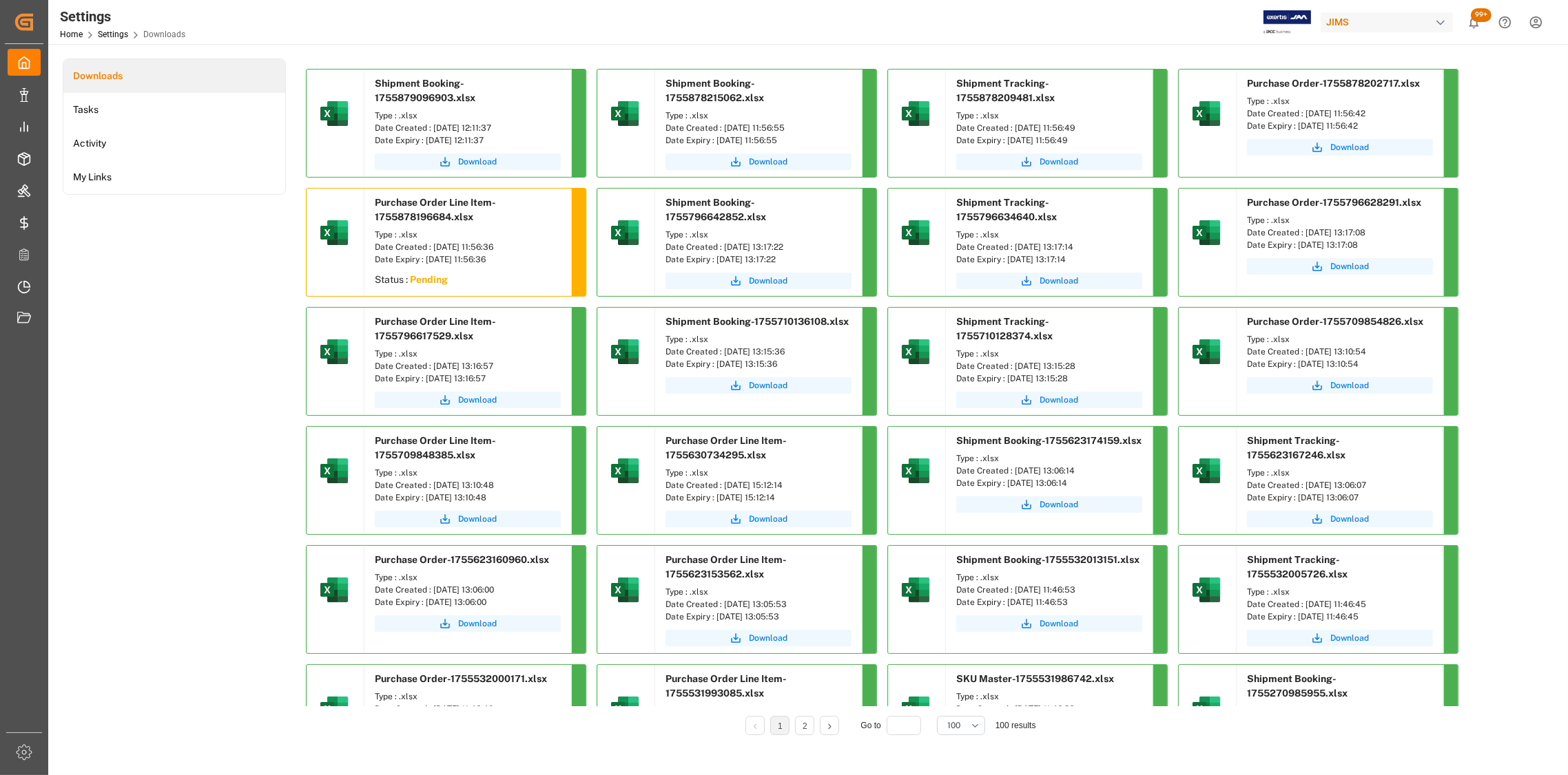
copy div "[DATE] 11:56:49"
drag, startPoint x: 1387, startPoint y: 113, endPoint x: 1304, endPoint y: 117, distance: 83.1
click at [1304, 117] on div "Date Created : [DATE] 11:56:42" at bounding box center [1339, 114] width 186 height 12
copy div "[DATE] 11:56:42"
click at [469, 277] on span "Download" at bounding box center [477, 281] width 39 height 12
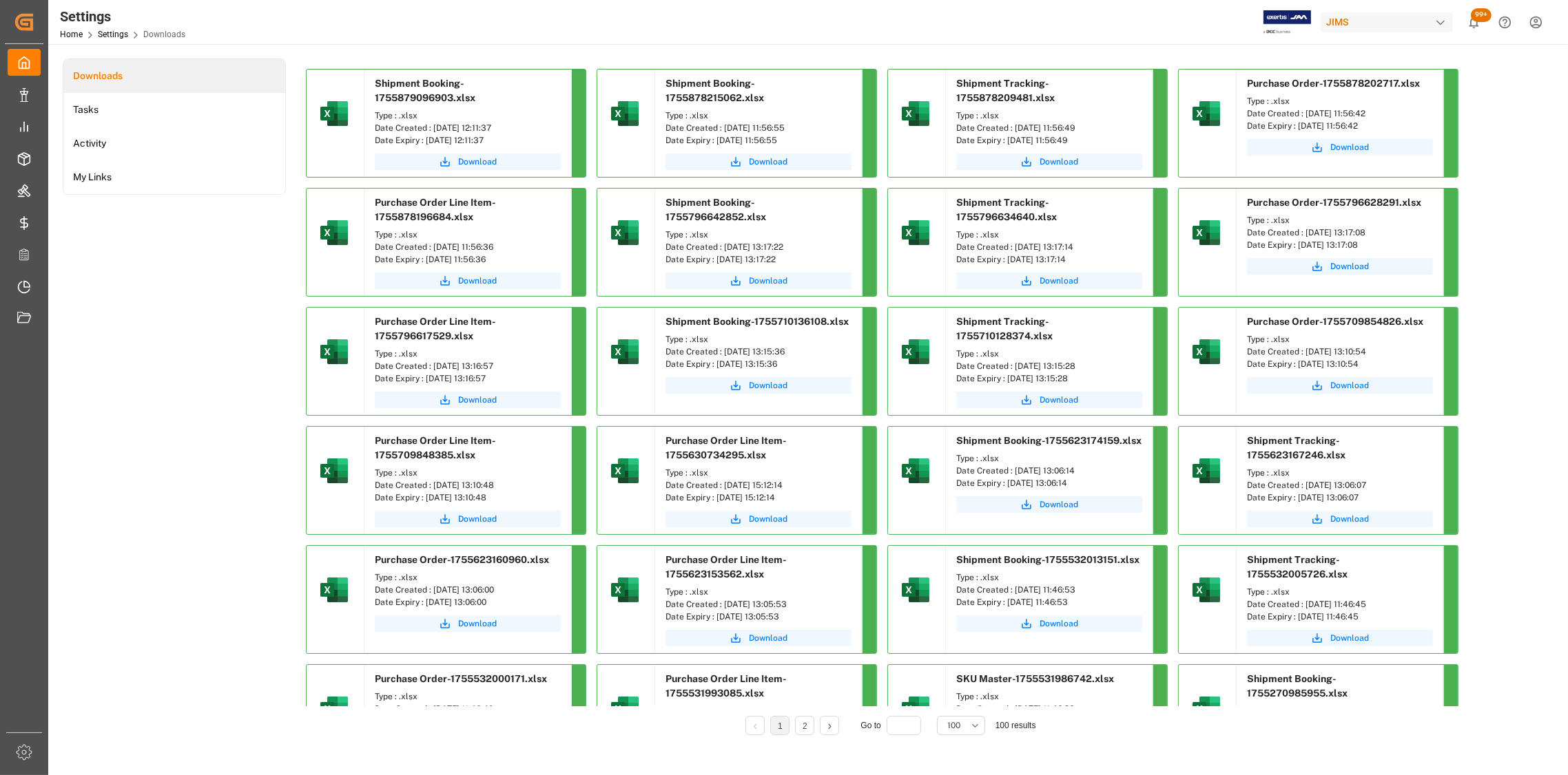
drag, startPoint x: 520, startPoint y: 245, endPoint x: 431, endPoint y: 250, distance: 89.1
click at [431, 250] on div "Date Created : [DATE] 11:56:36" at bounding box center [467, 247] width 186 height 12
copy div "[DATE] 11:56:36"
